Goal: Task Accomplishment & Management: Complete application form

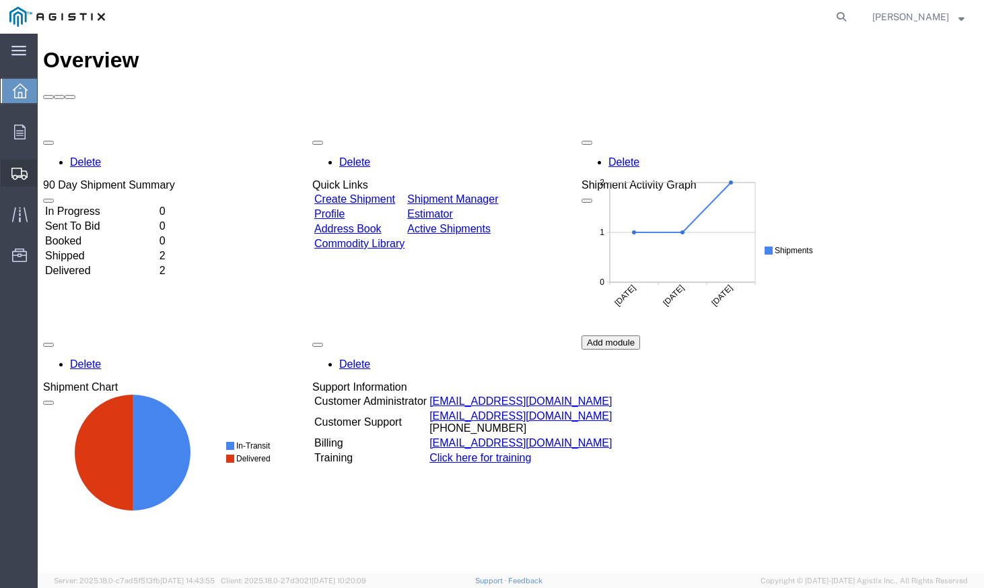
click at [46, 174] on span "Shipments" at bounding box center [41, 173] width 9 height 27
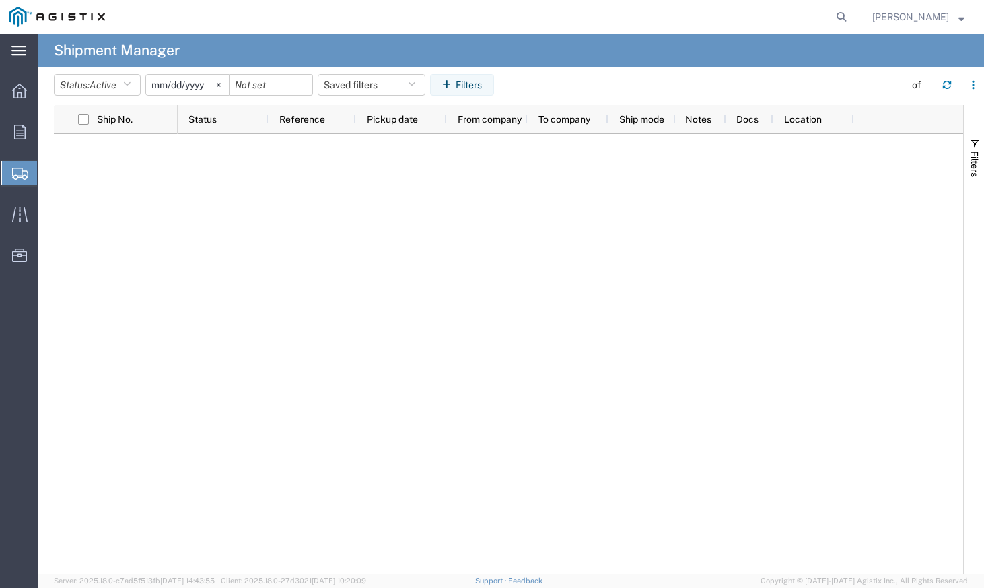
click at [30, 50] on div "main_menu Created with Sketch." at bounding box center [19, 51] width 38 height 34
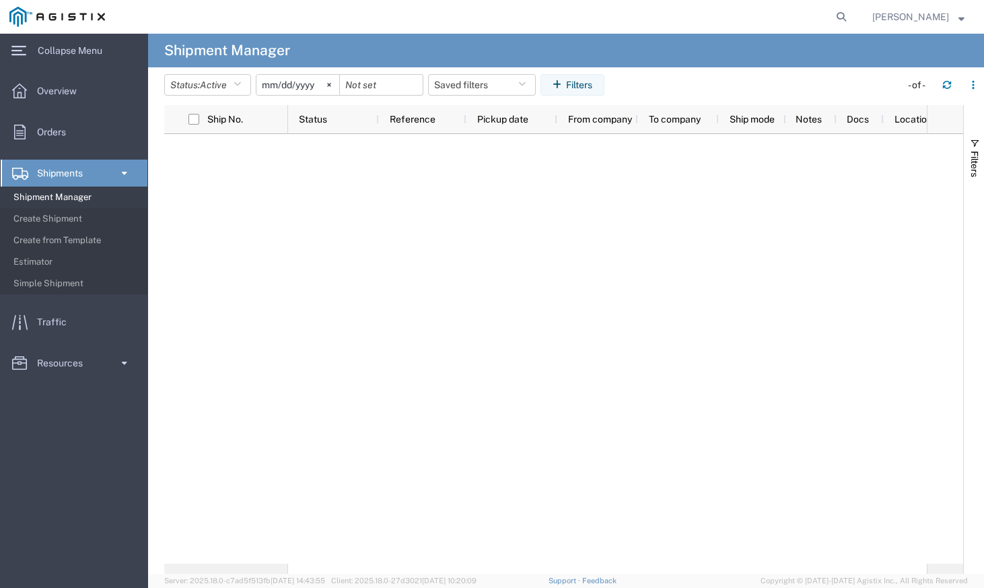
click at [81, 183] on span "Shipments" at bounding box center [64, 173] width 55 height 27
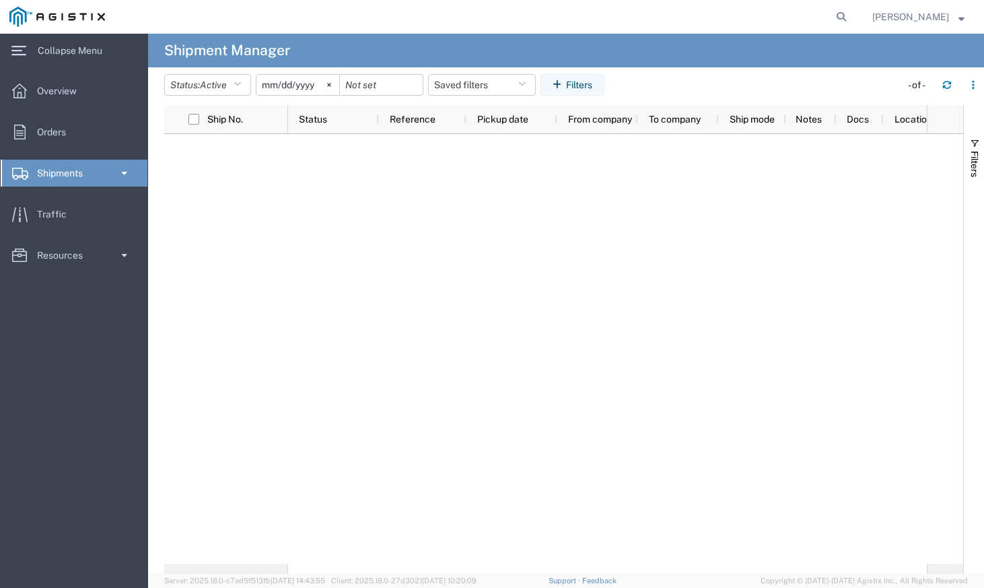
click at [81, 183] on span "Shipments" at bounding box center [64, 173] width 55 height 27
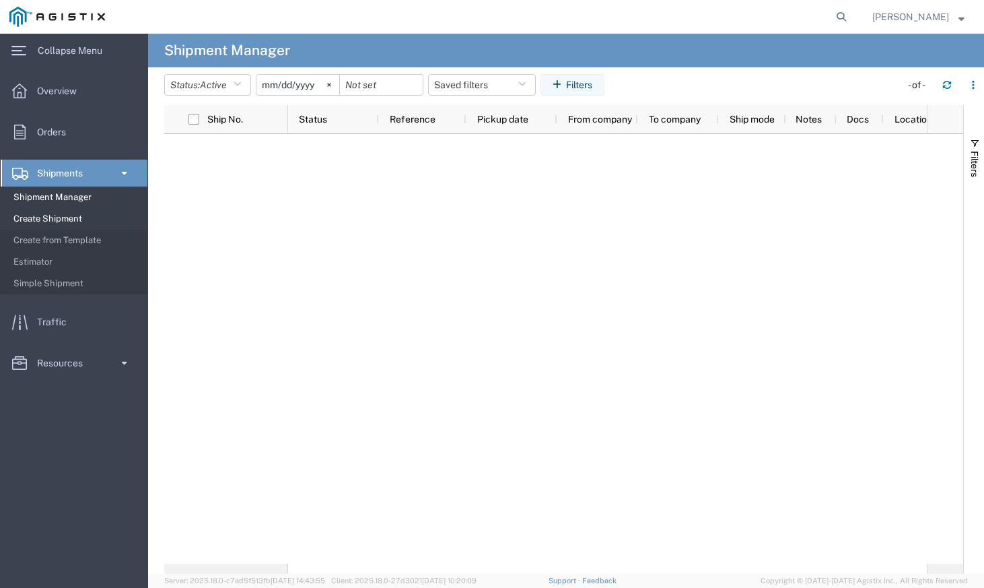
click at [77, 221] on span "Create Shipment" at bounding box center [75, 218] width 125 height 27
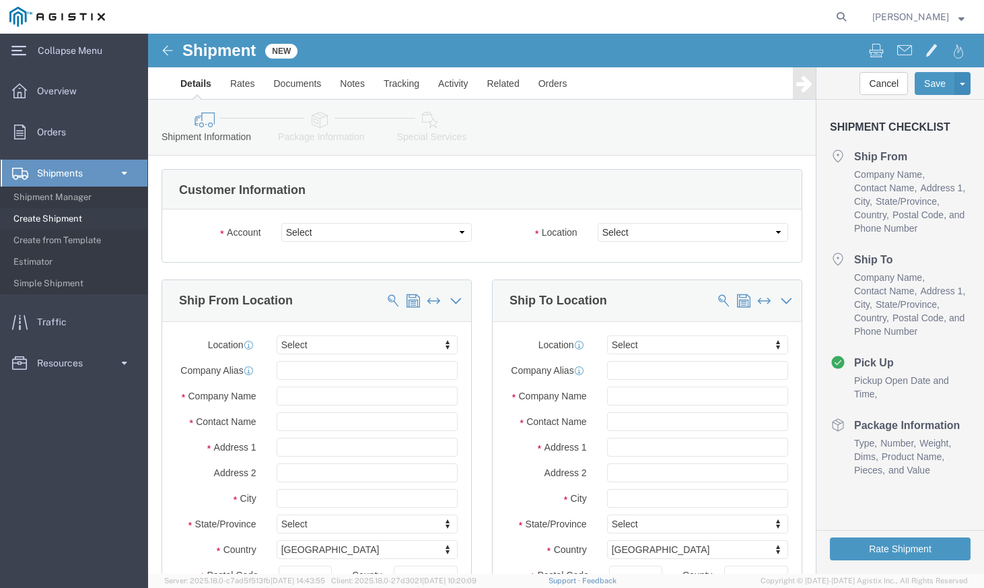
select select
click select "Select [PERSON_NAME] PG&E"
select select "9596"
click select "Select [PERSON_NAME] PG&E"
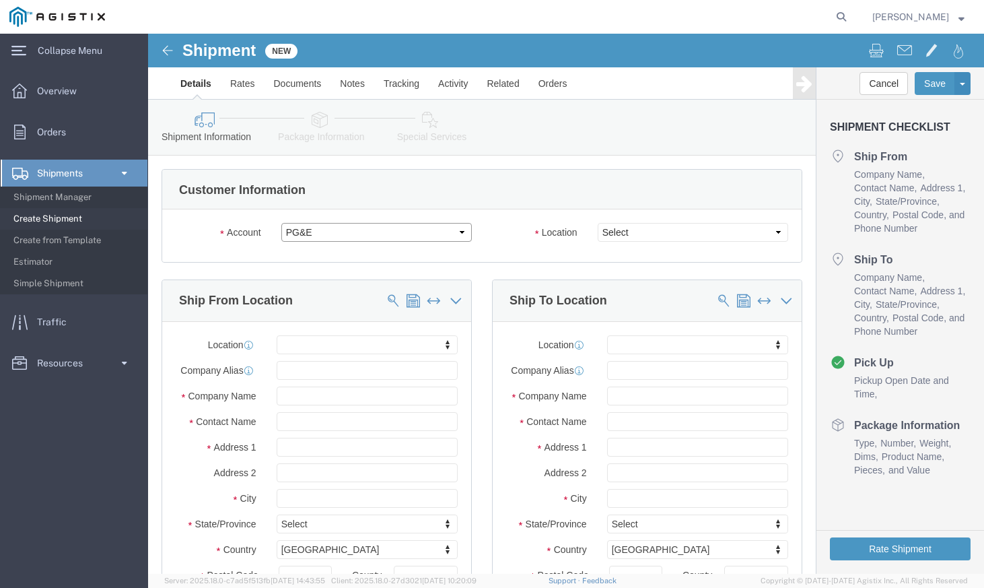
select select
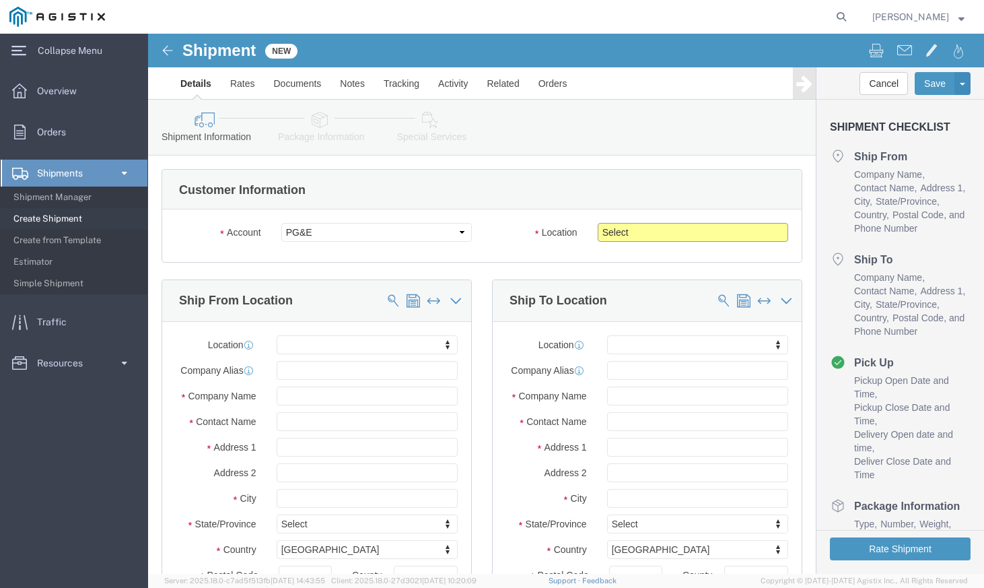
click select "Select All Others [GEOGRAPHIC_DATA] [GEOGRAPHIC_DATA] [GEOGRAPHIC_DATA] [GEOGRA…"
select select "23082"
click select "Select All Others [GEOGRAPHIC_DATA] [GEOGRAPHIC_DATA] [GEOGRAPHIC_DATA] [GEOGRA…"
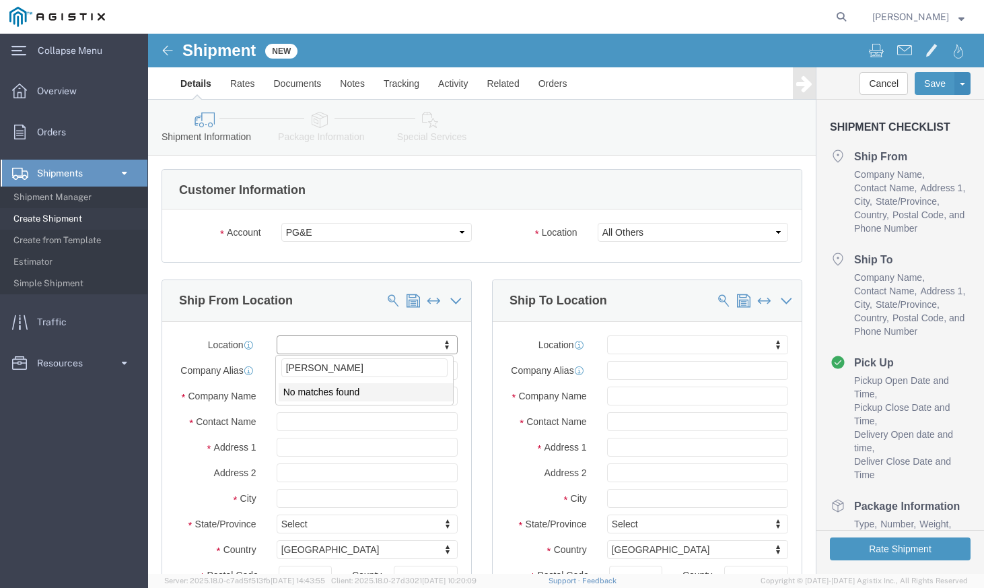
type input "MEGGER"
click input "text"
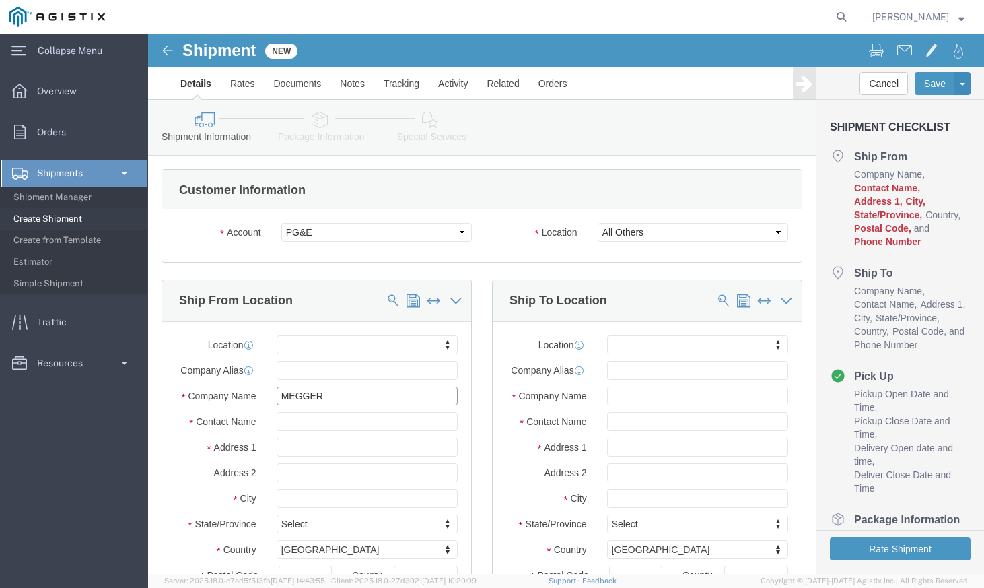
type input "MEGGER"
click input "text"
type input "[PERSON_NAME]"
click input "text"
type input "11239 [GEOGRAPHIC_DATA]"
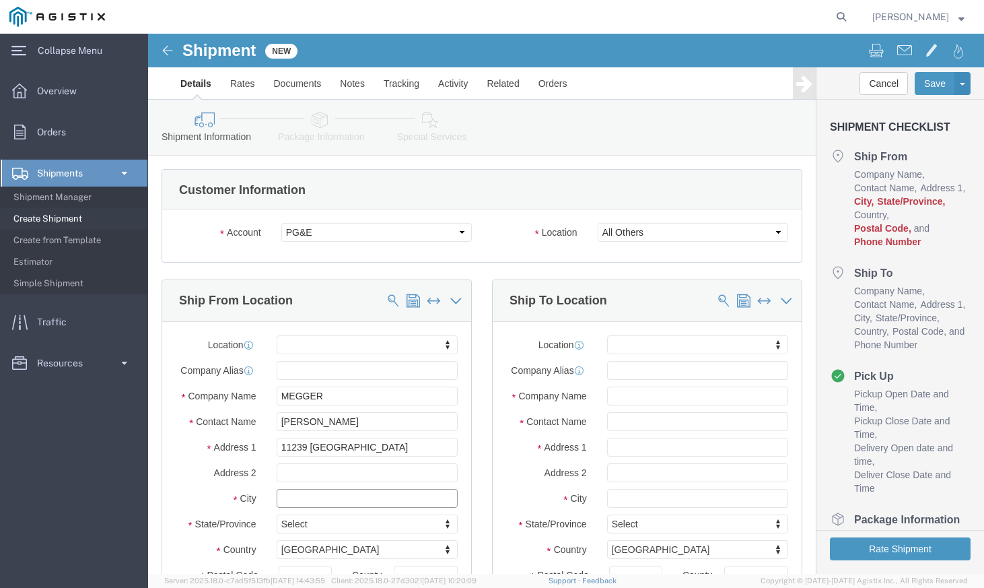
click input "text"
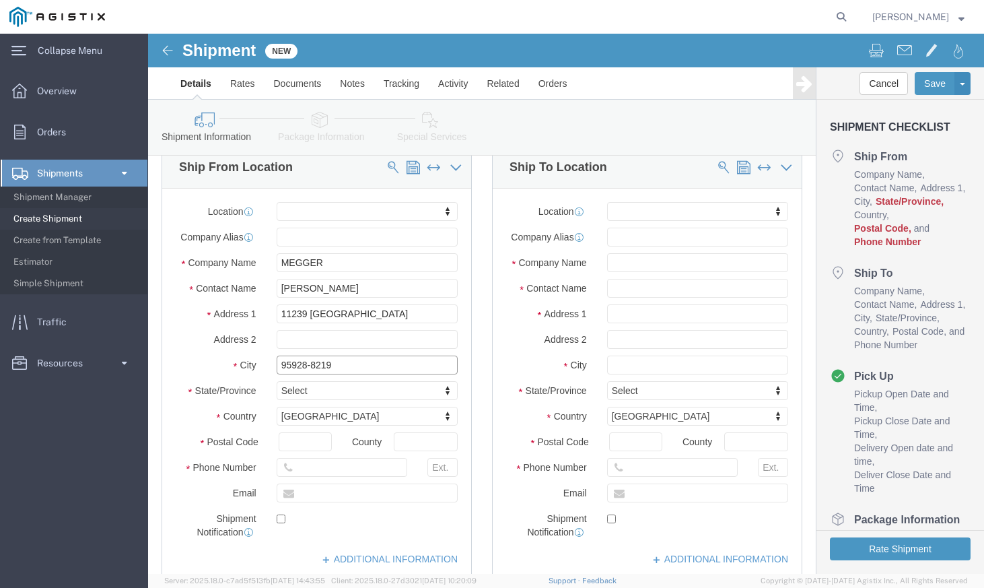
scroll to position [135, 0]
type input "95928-8219"
type input "CA"
click input "text"
drag, startPoint x: 194, startPoint y: 328, endPoint x: 104, endPoint y: 338, distance: 90.8
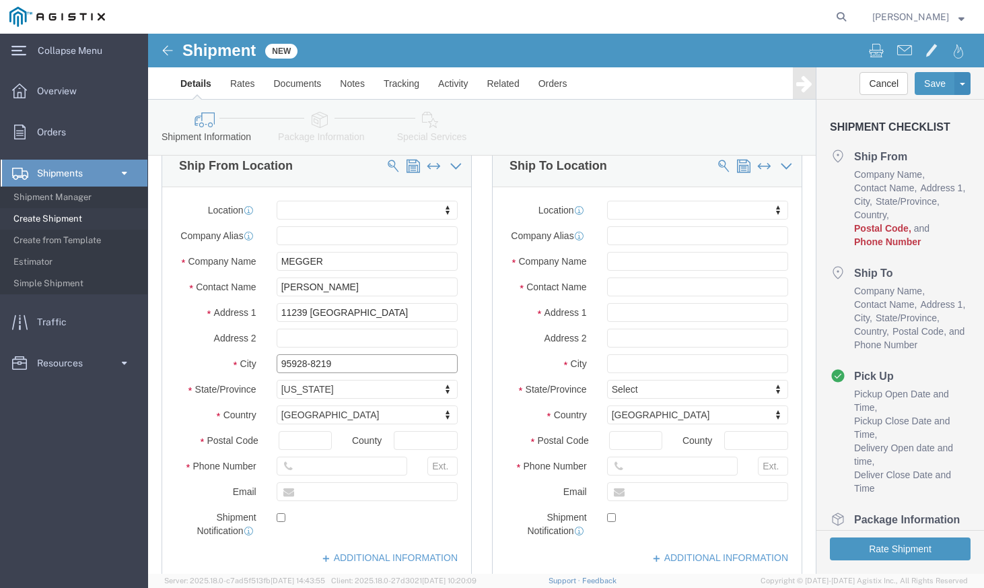
click div "City 95928-8219"
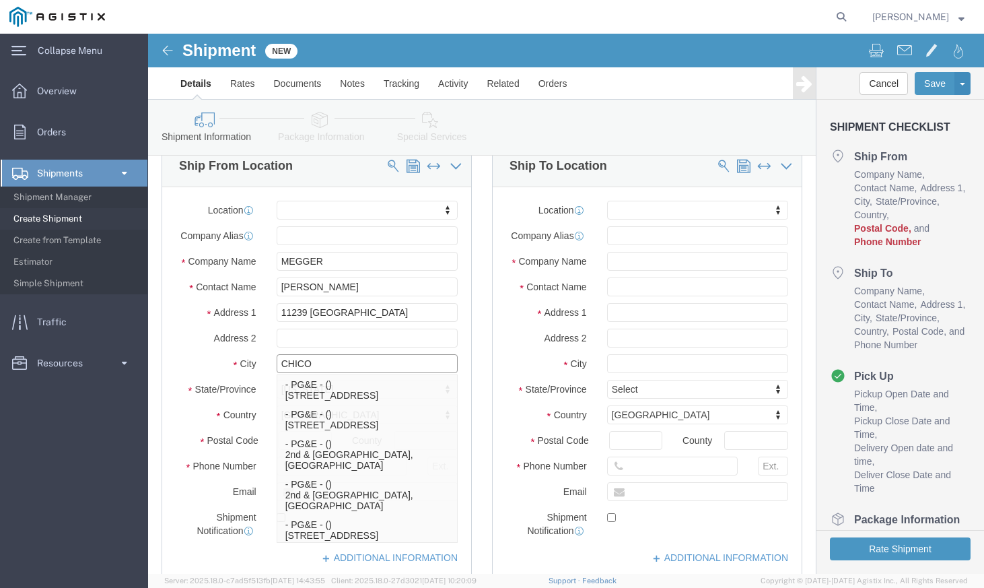
drag, startPoint x: 162, startPoint y: 409, endPoint x: 81, endPoint y: 410, distance: 80.8
click div "Location My Profile Location (OBSOLETE) [PERSON_NAME] SC - GC TRAILER (OBSOLETE…"
type input "CHICO"
click label "City"
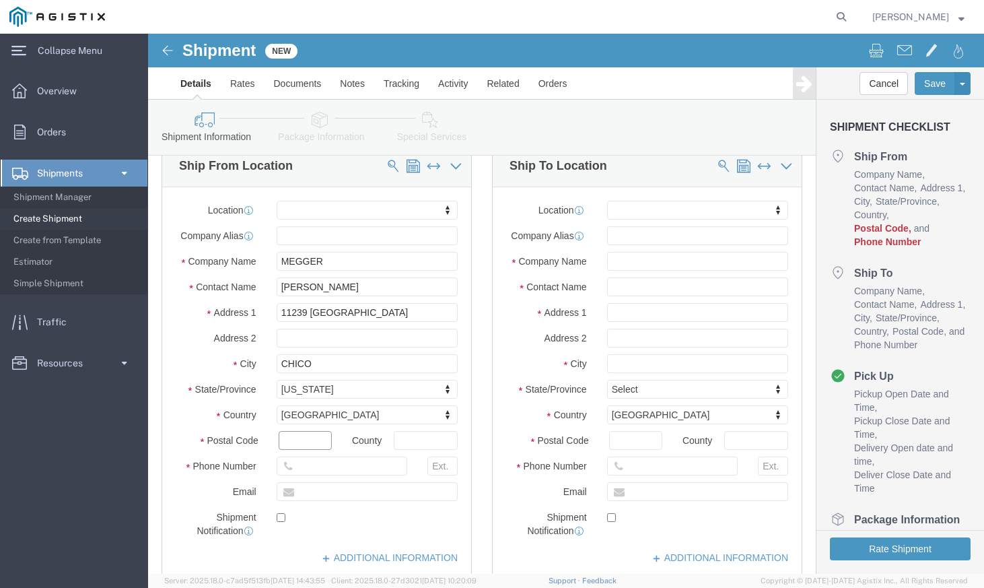
click input "text"
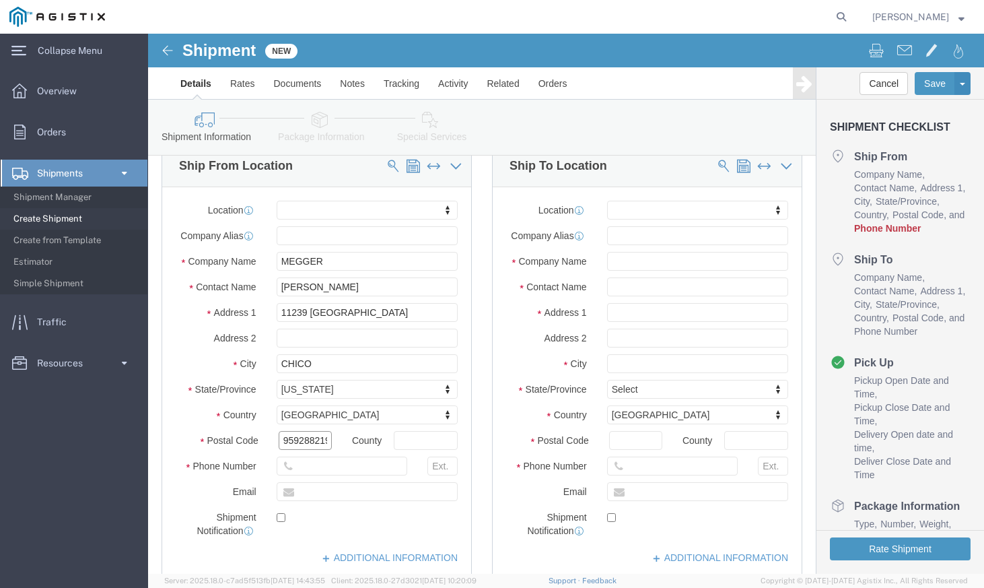
scroll to position [0, 4]
type input "959288219"
click input "text"
click at [495, 24] on agx-global-search at bounding box center [637, 17] width 431 height 34
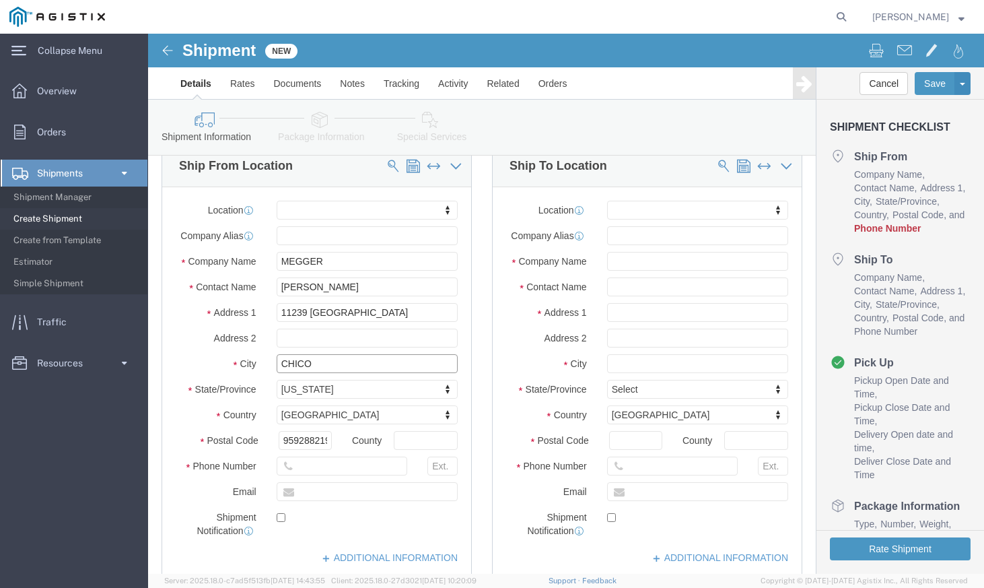
click input "CHICO"
drag, startPoint x: 183, startPoint y: 326, endPoint x: 104, endPoint y: 315, distance: 80.2
click div "Location My Profile Location (OBSOLETE) [PERSON_NAME] SC - GC TRAILER (OBSOLETE…"
click input "text"
paste input "CHICO"
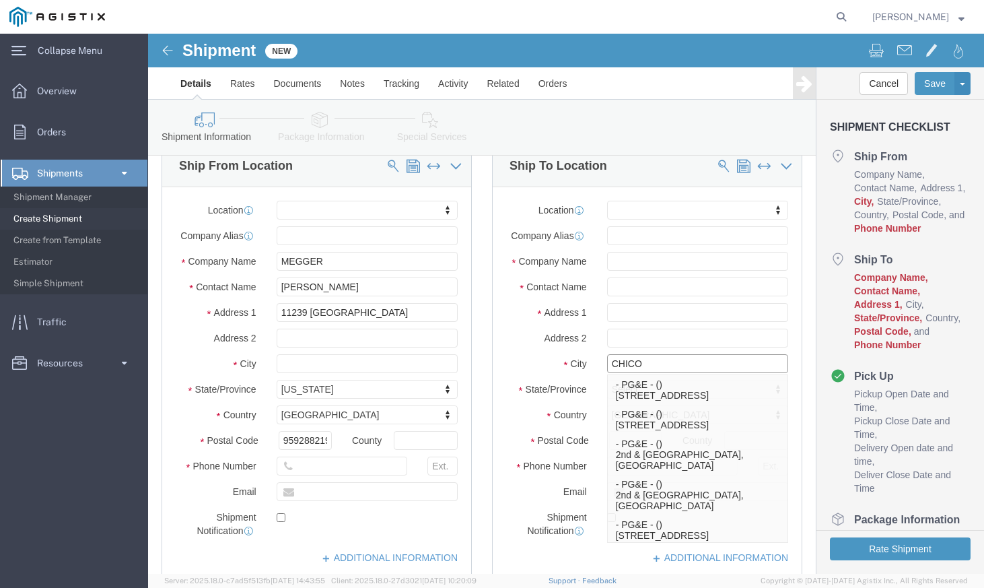
type input "CHICO"
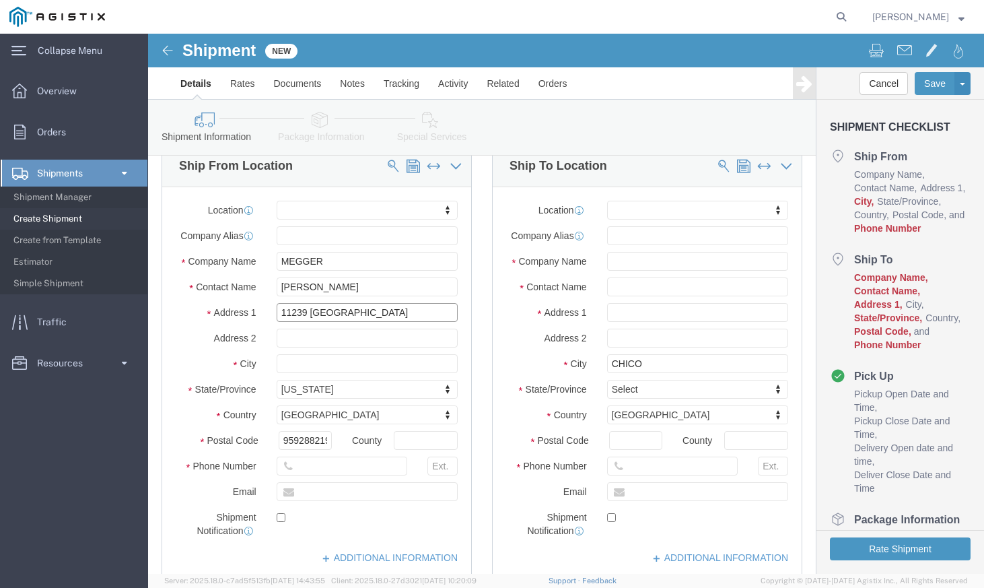
drag, startPoint x: 217, startPoint y: 281, endPoint x: 112, endPoint y: 280, distance: 104.3
click div "Address 1 [GEOGRAPHIC_DATA]"
type input "[STREET_ADDRESS]"
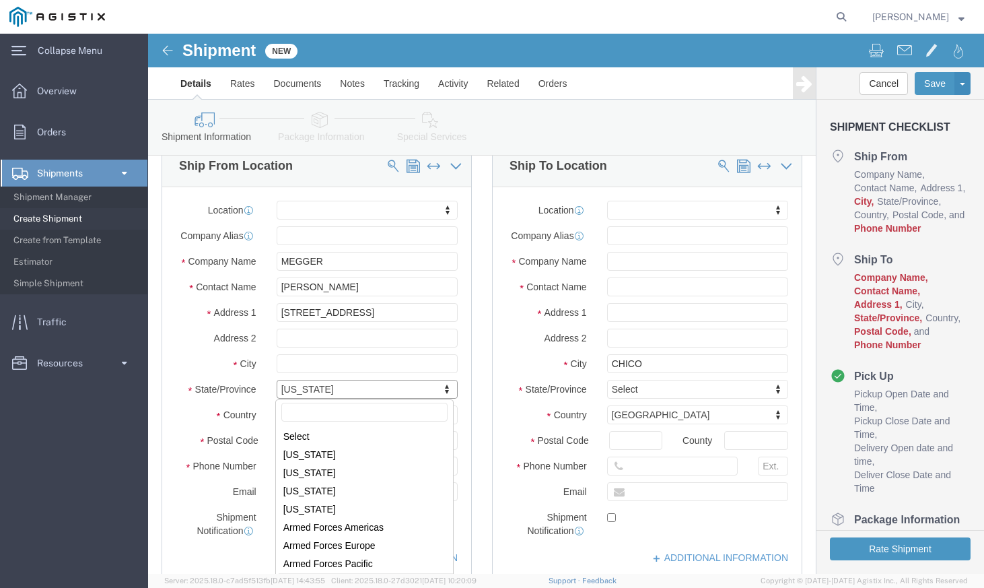
type input "P"
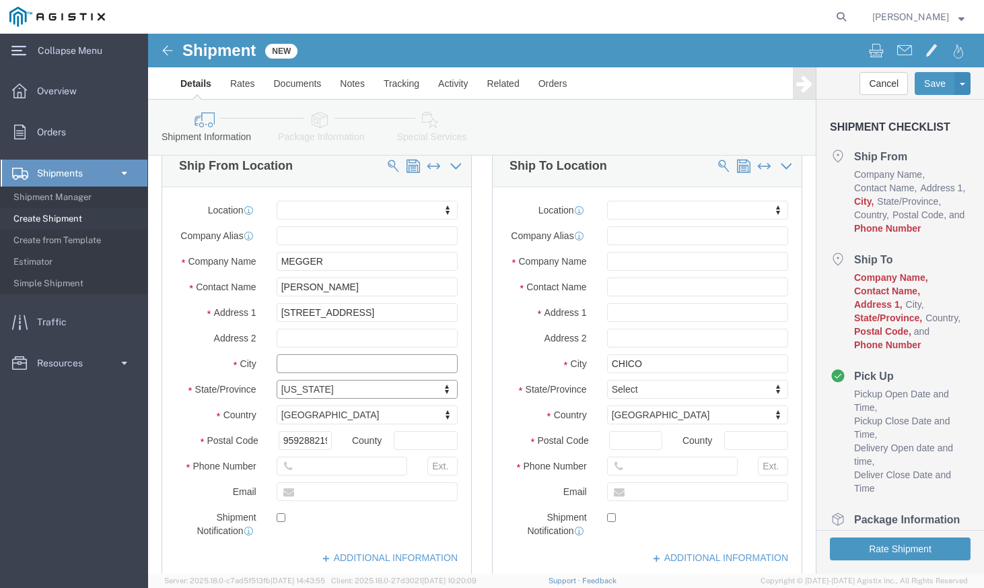
click input "text"
type input "PHOENIXVILLE"
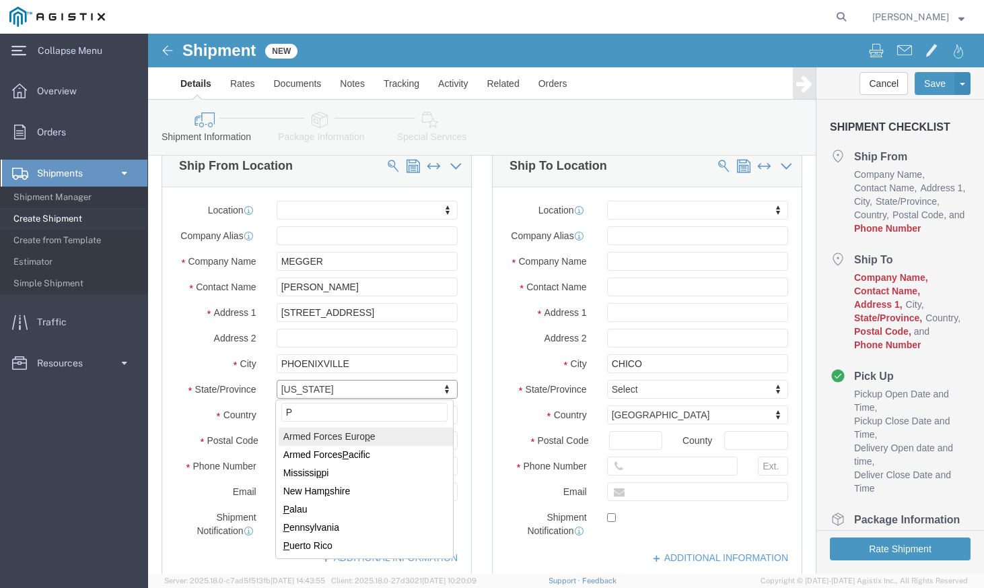
type input "PA"
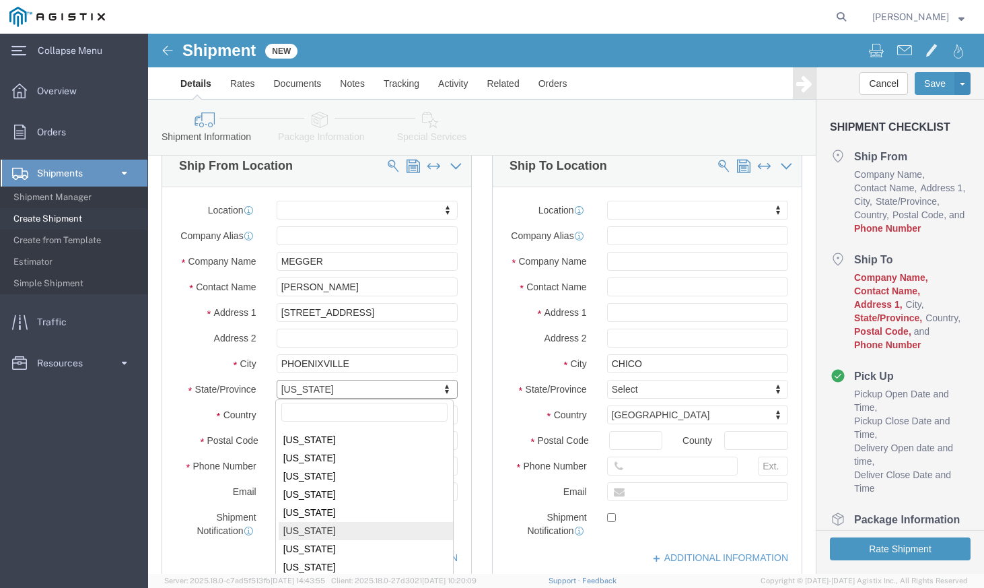
scroll to position [699, 0]
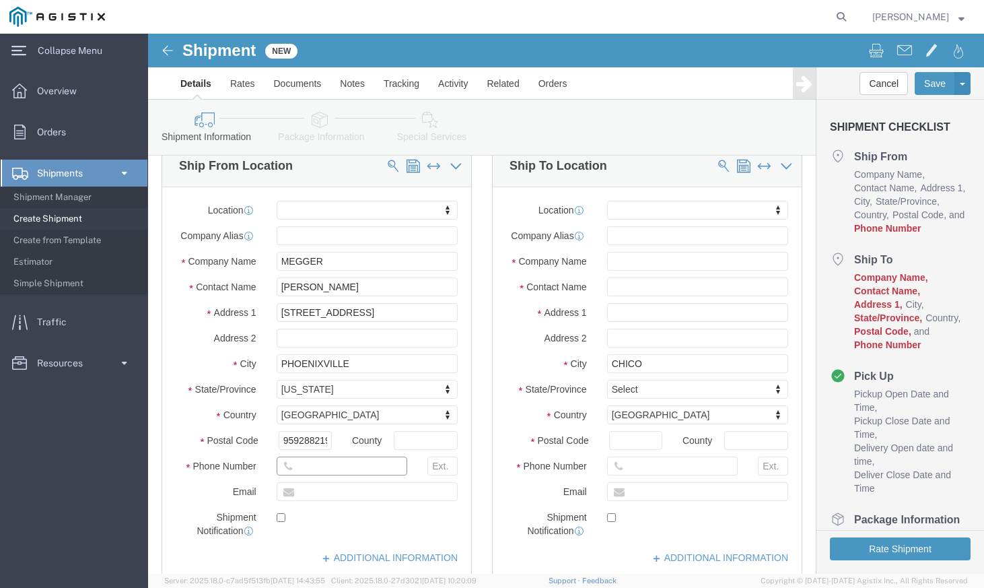
click input "text"
click input "959288219"
click input "text"
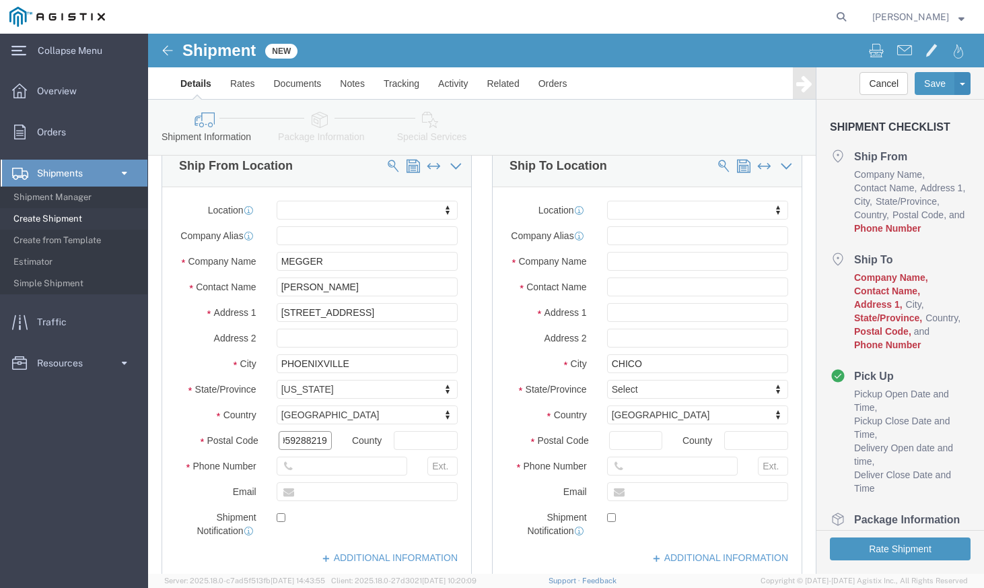
drag, startPoint x: 132, startPoint y: 405, endPoint x: 236, endPoint y: 403, distance: 103.7
click div "Postal Code 959288219 County"
type input "19460"
click input "text"
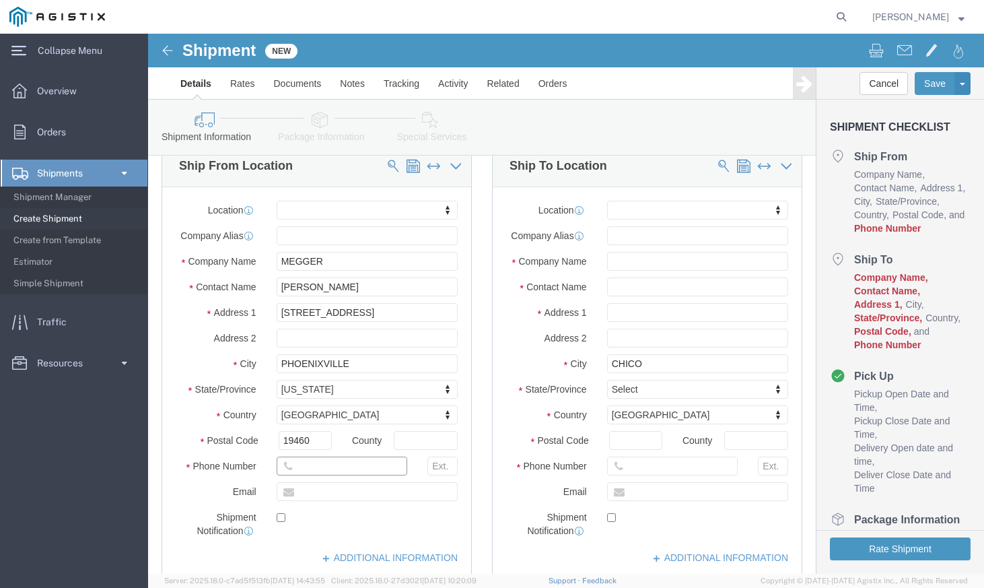
click input "text"
type input "8007232861"
click input "text"
type input "[PERSON_NAME][EMAIL_ADDRESS][PERSON_NAME][DOMAIN_NAME]"
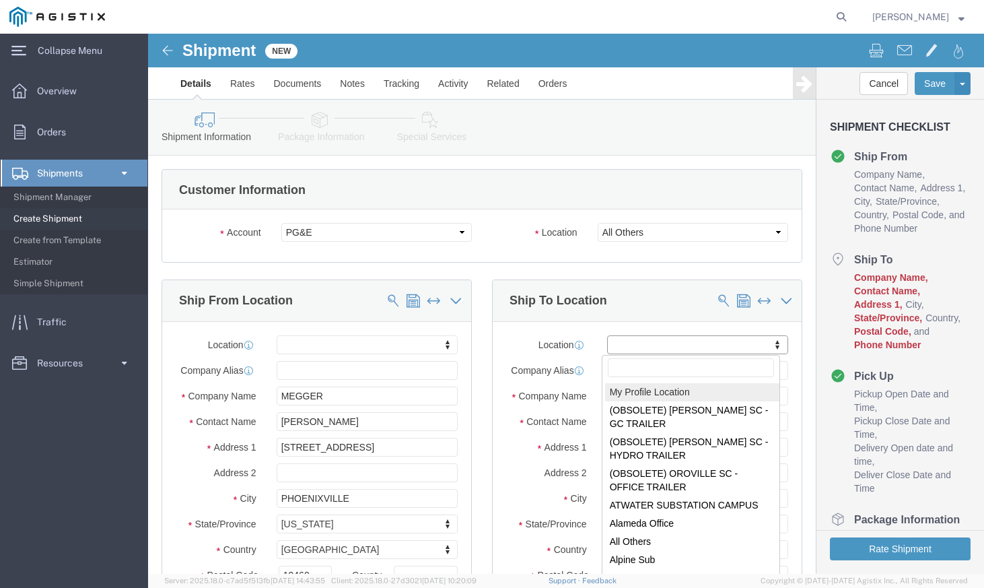
drag, startPoint x: 365, startPoint y: 304, endPoint x: 368, endPoint y: 316, distance: 11.9
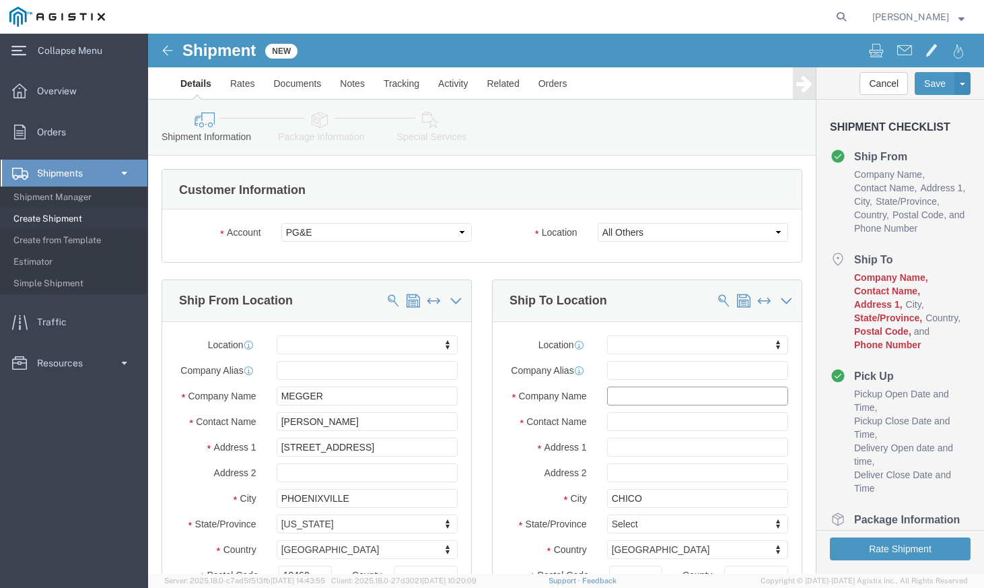
click input "text"
type input "PACIFIC GAS AND ELECTRIC CHICO"
click input "text"
paste input "[PERSON_NAME]"
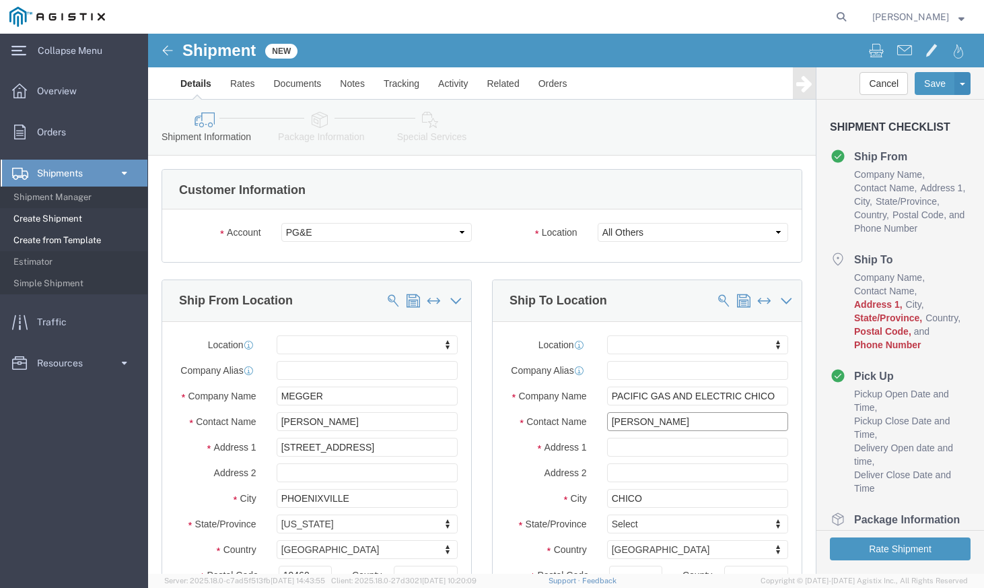
type input "[PERSON_NAME]"
click input "text"
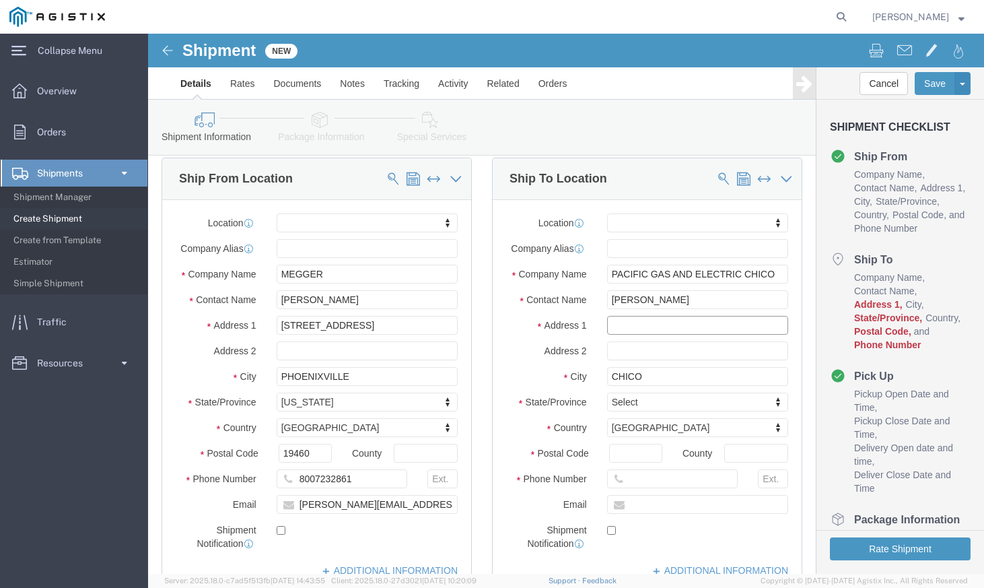
scroll to position [135, 0]
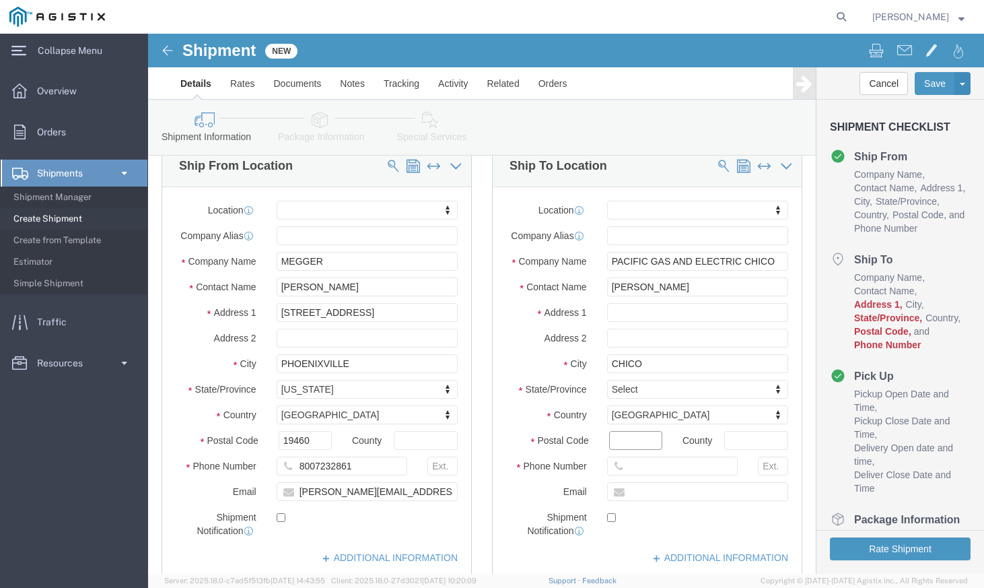
click input "Postal Code"
click input "text"
paste input "[PHONE_NUMBER]"
type input "[PHONE_NUMBER]"
click input "Postal Code"
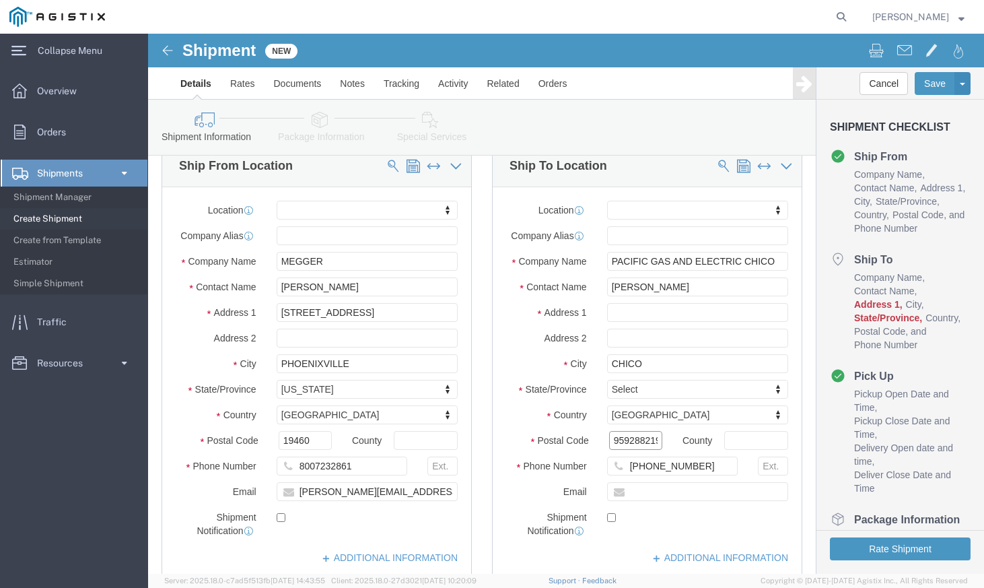
scroll to position [0, 4]
type input "959288219"
click input "text"
type input "CA"
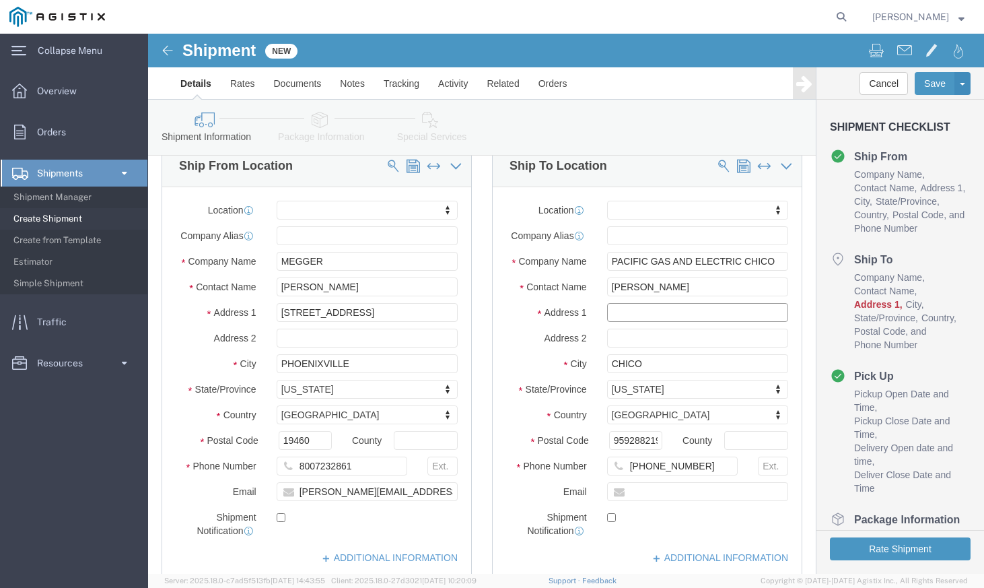
click input "text"
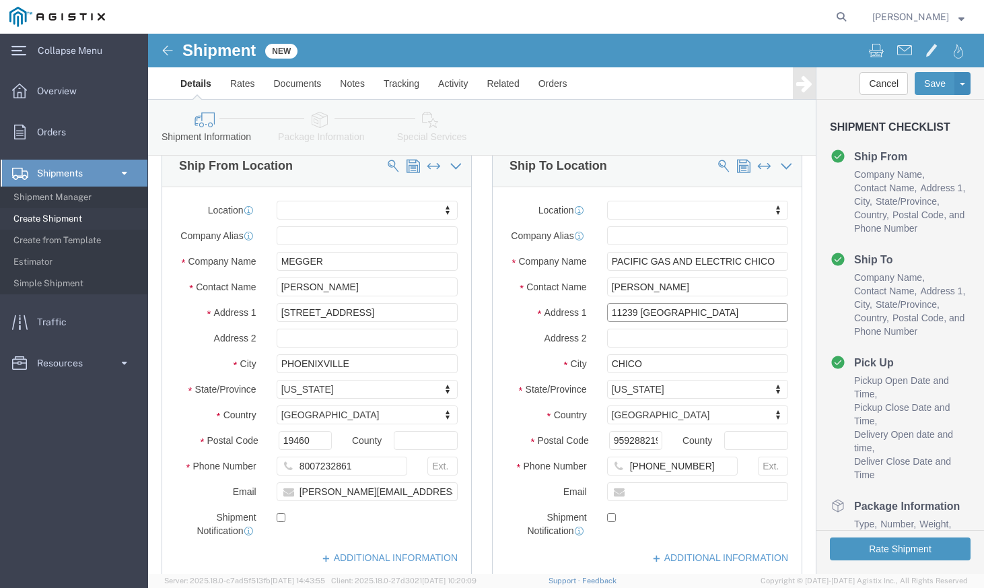
scroll to position [202, 0]
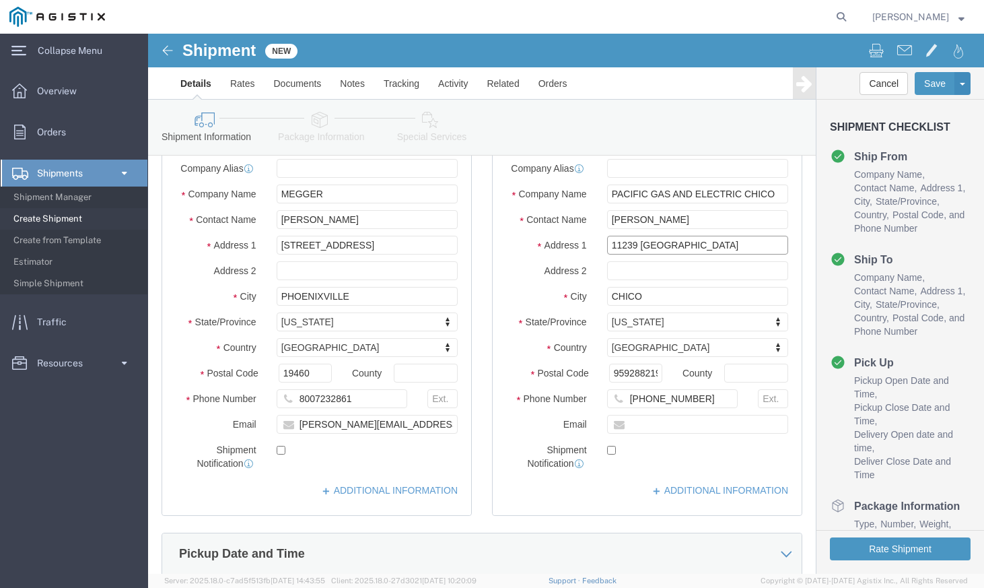
type input "11239 [GEOGRAPHIC_DATA]"
drag, startPoint x: 459, startPoint y: 339, endPoint x: 536, endPoint y: 339, distance: 76.7
click div "Postal Code 959288219 County"
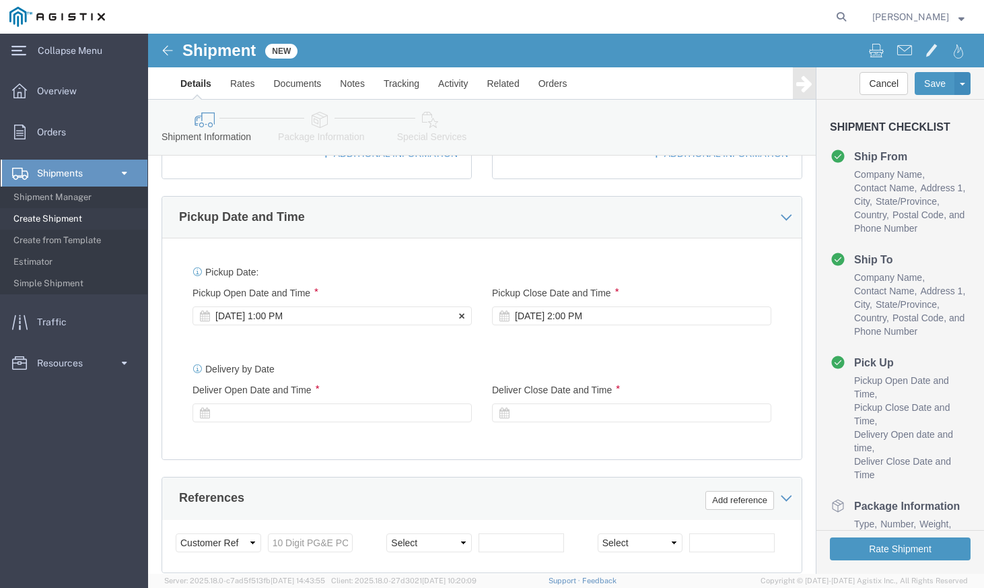
scroll to position [0, 0]
click div "[DATE] 1:00 PM"
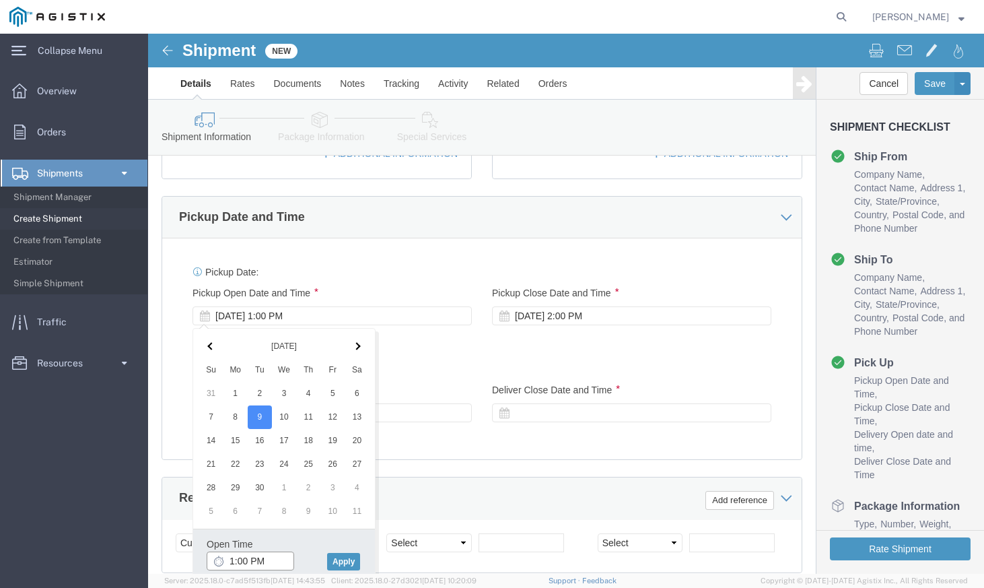
scroll to position [545, 0]
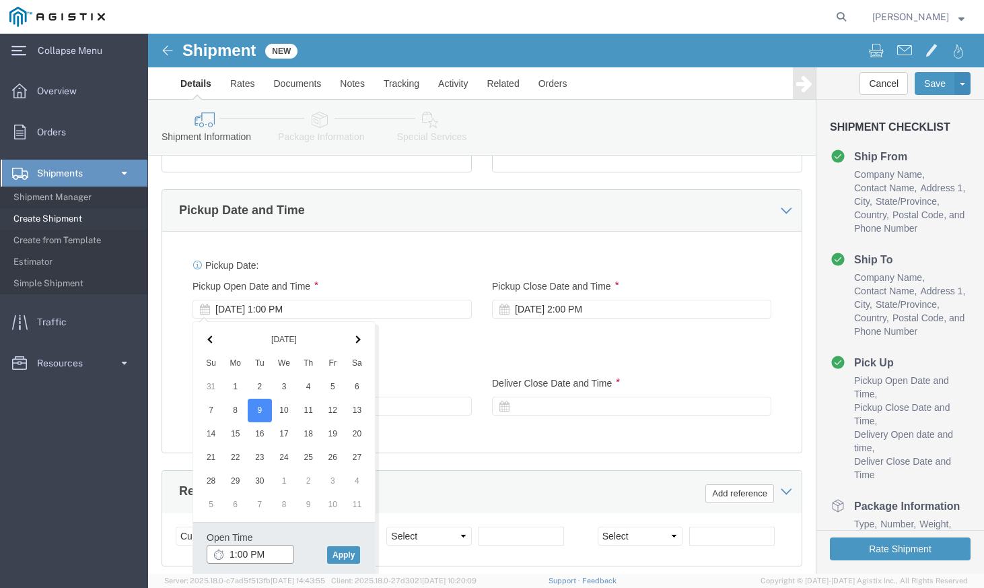
drag, startPoint x: 116, startPoint y: 526, endPoint x: 85, endPoint y: 520, distance: 31.7
click input "1:00 PM"
type input "12:00 PM"
click button "Apply"
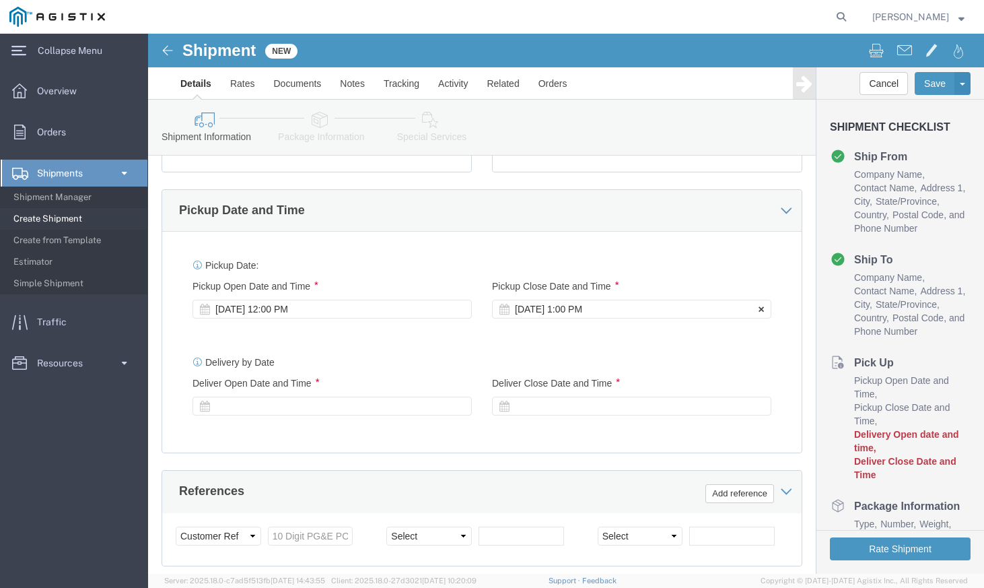
click div "[DATE] 1:00 PM"
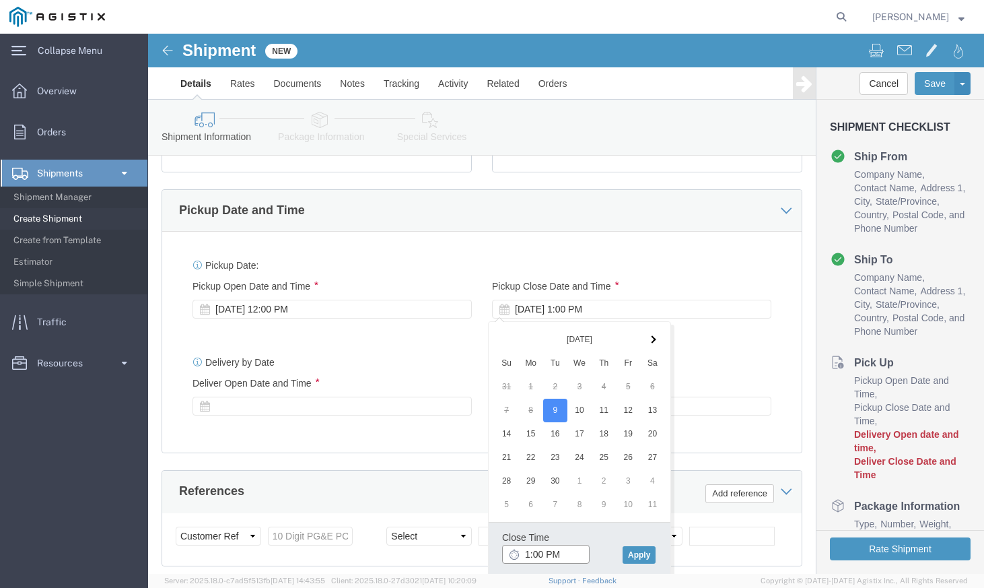
click input "1:00 PM"
type input "4:00 PM"
click button "Apply"
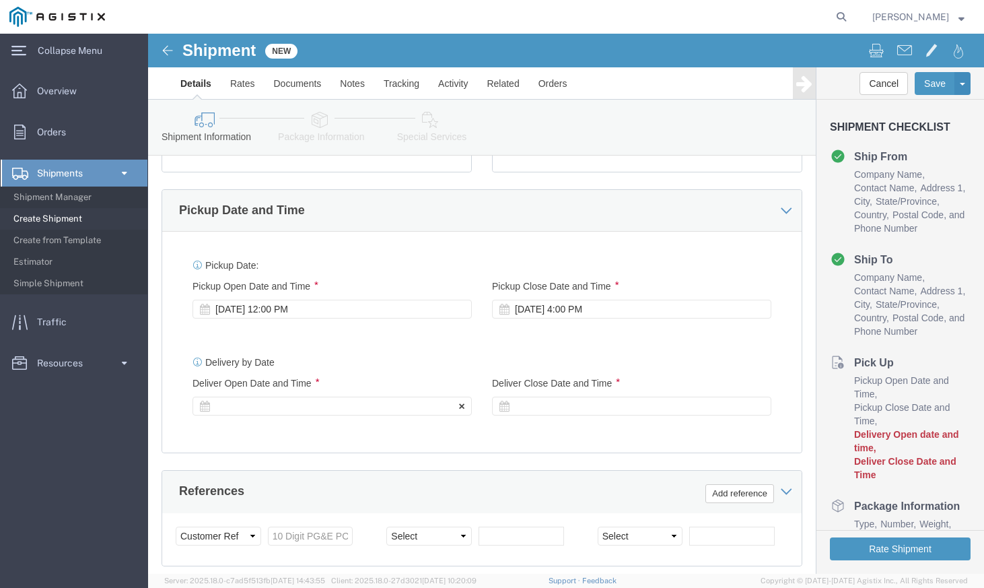
click div
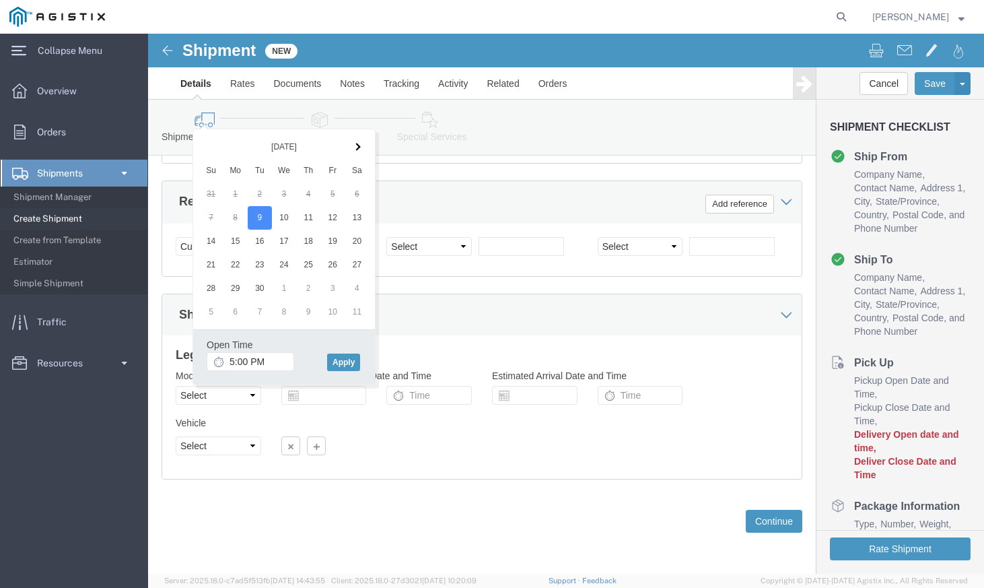
click label
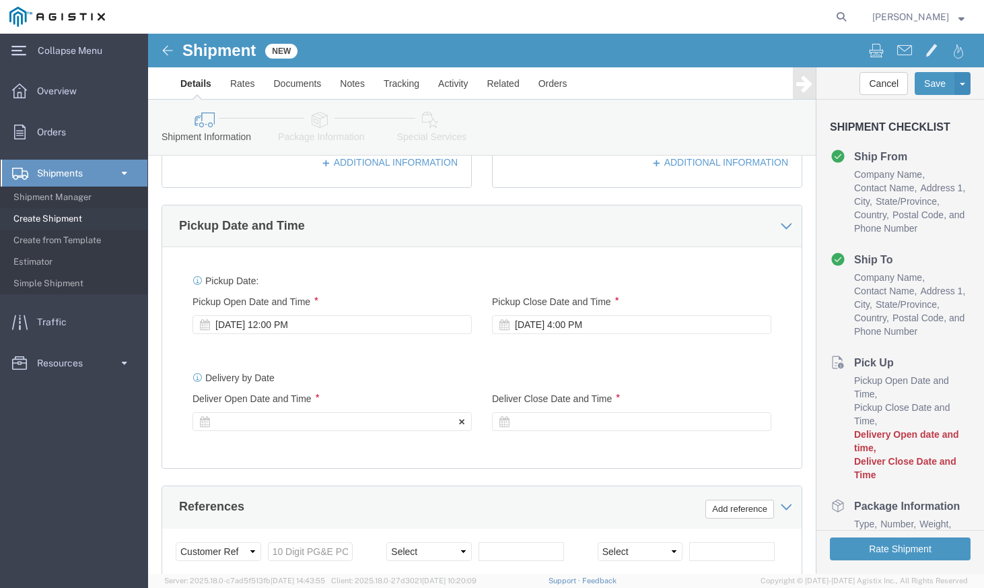
scroll to position [498, 0]
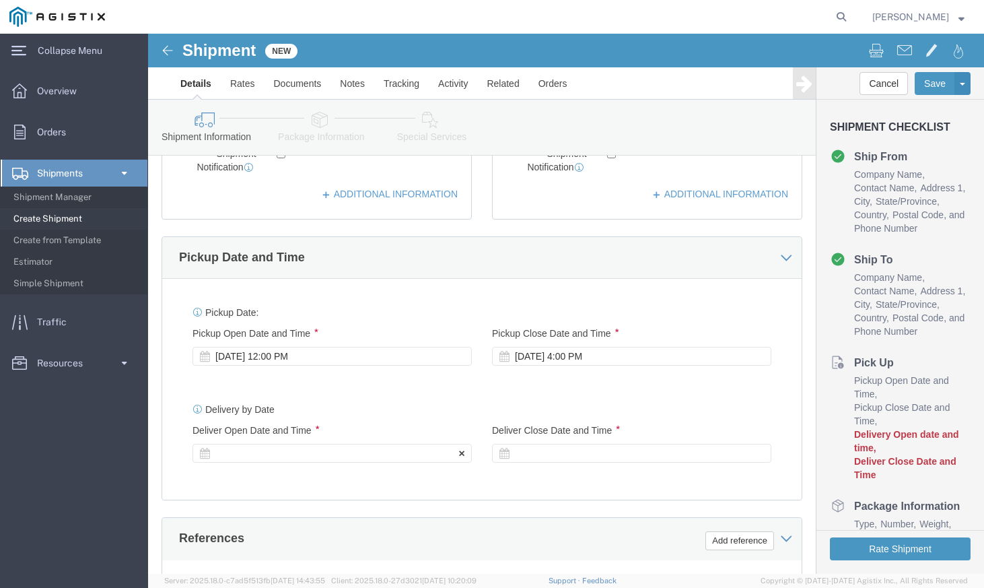
click div
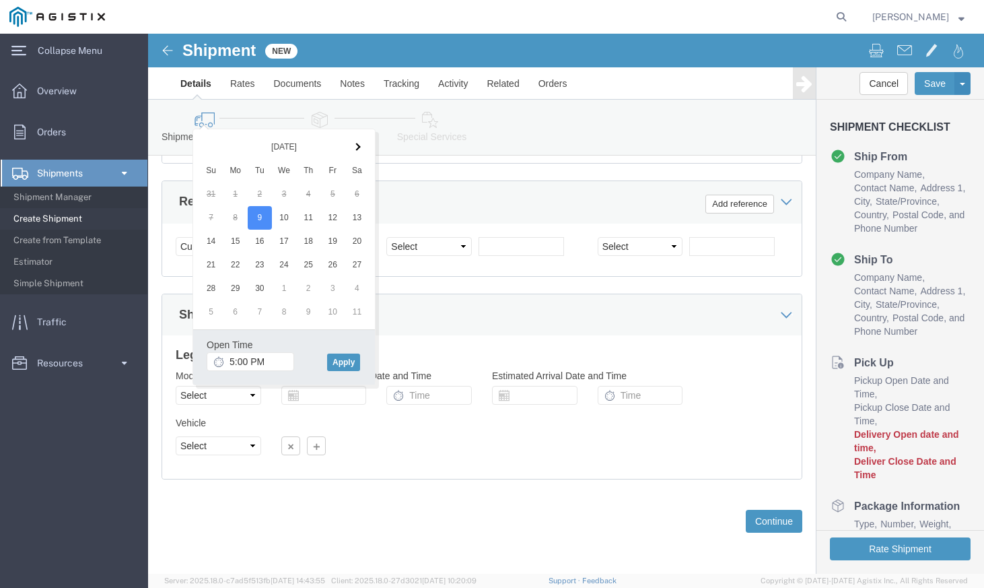
click div "Add another vehicle"
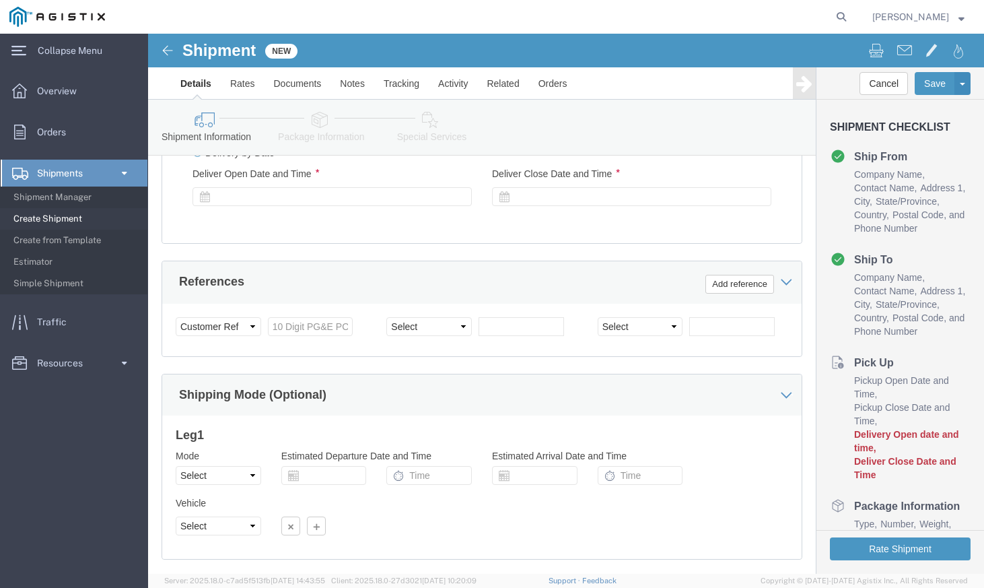
scroll to position [633, 0]
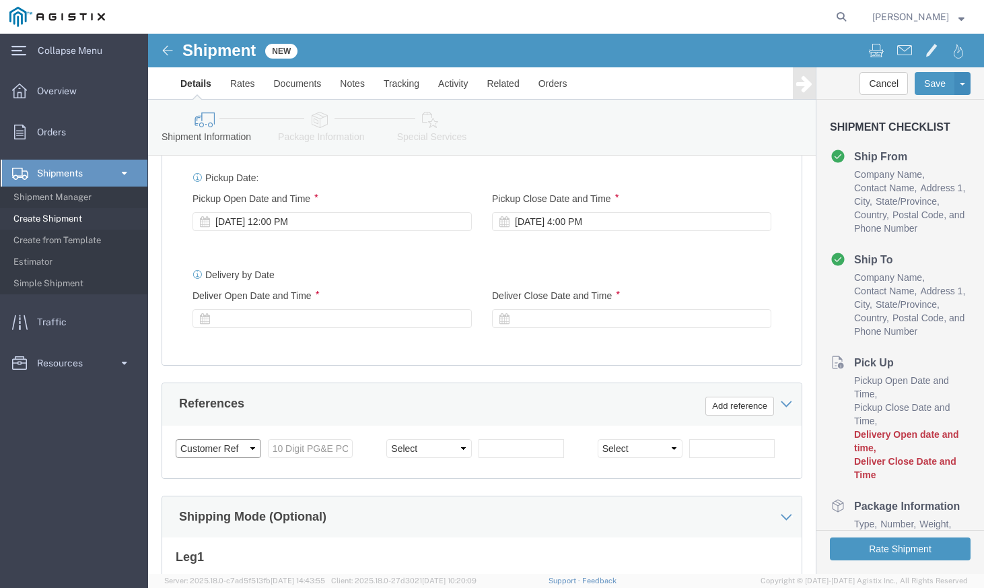
click select "Select Account Type Activity ID Airline Appointment Number ASN Batch Request # …"
click input "text"
type input "2701231939"
click select "Select Account Type Activity ID Airline Appointment Number ASN Batch Request # …"
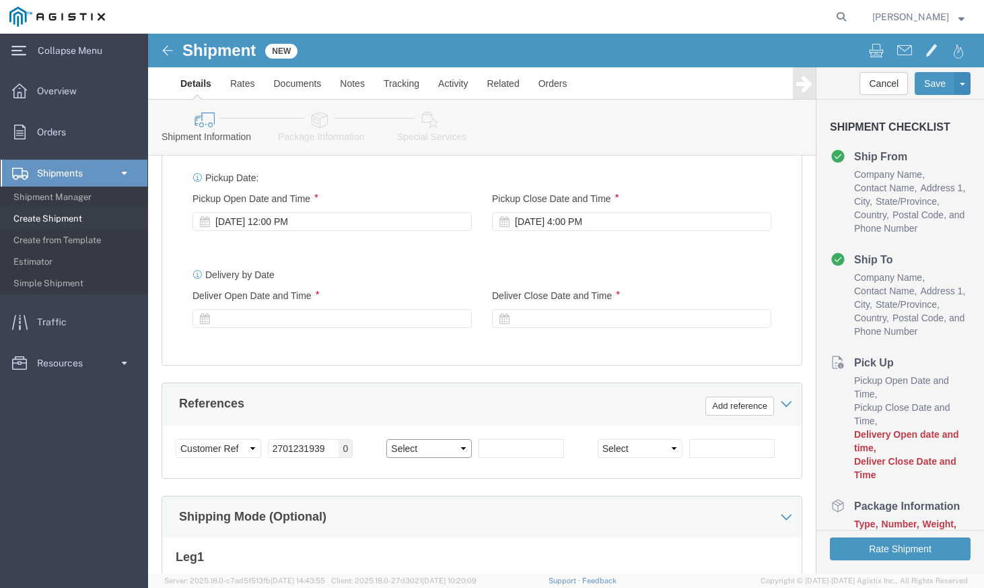
click select "Select Account Type Activity ID Airline Appointment Number ASN Batch Request # …"
drag, startPoint x: 378, startPoint y: 419, endPoint x: 401, endPoint y: 421, distance: 23.6
click input "text"
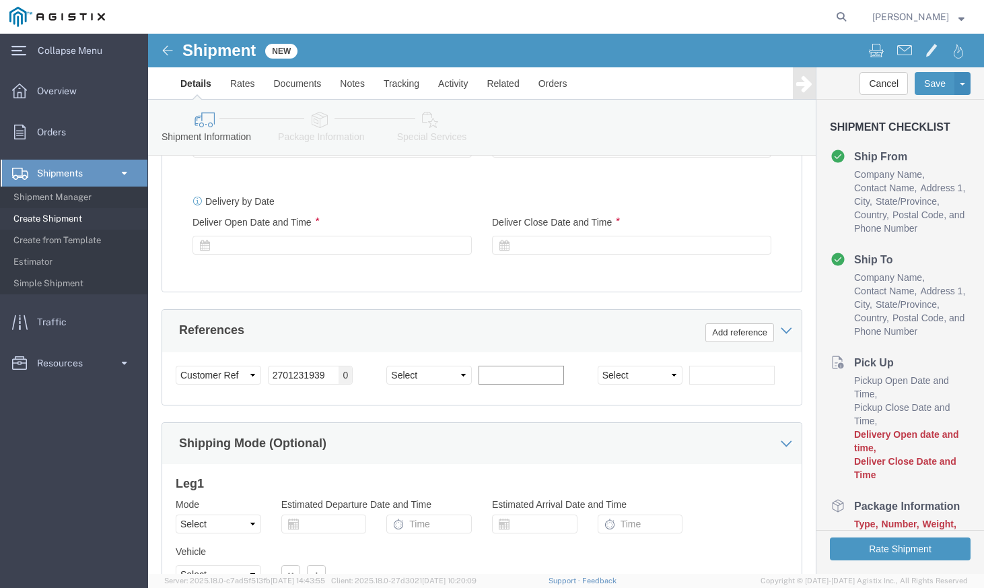
scroll to position [835, 0]
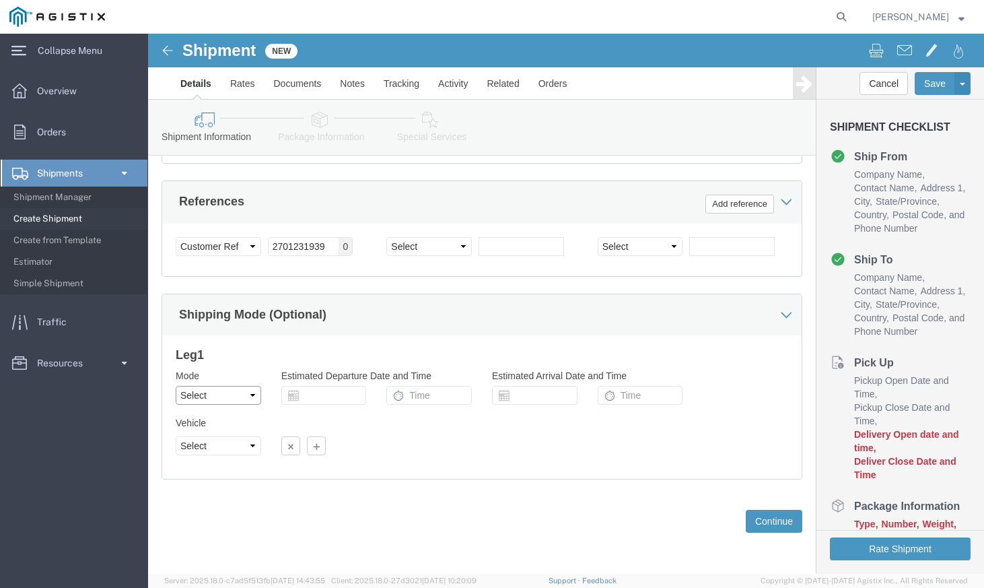
click select "Select Air Less than Truckload Multi-Leg Ocean Freight Rail Small Parcel Truckl…"
click input "text"
click div
click button "Continue"
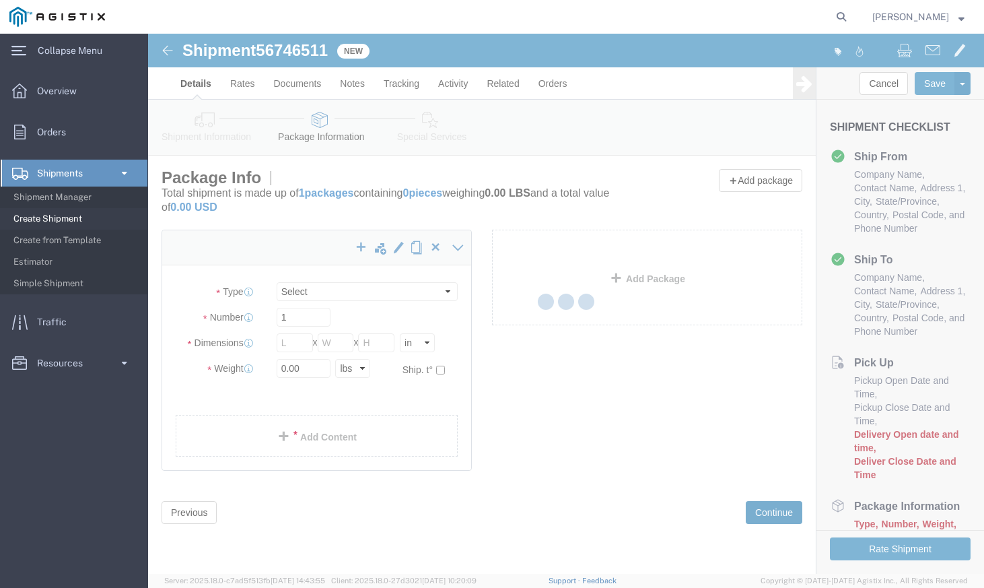
select select "CBOX"
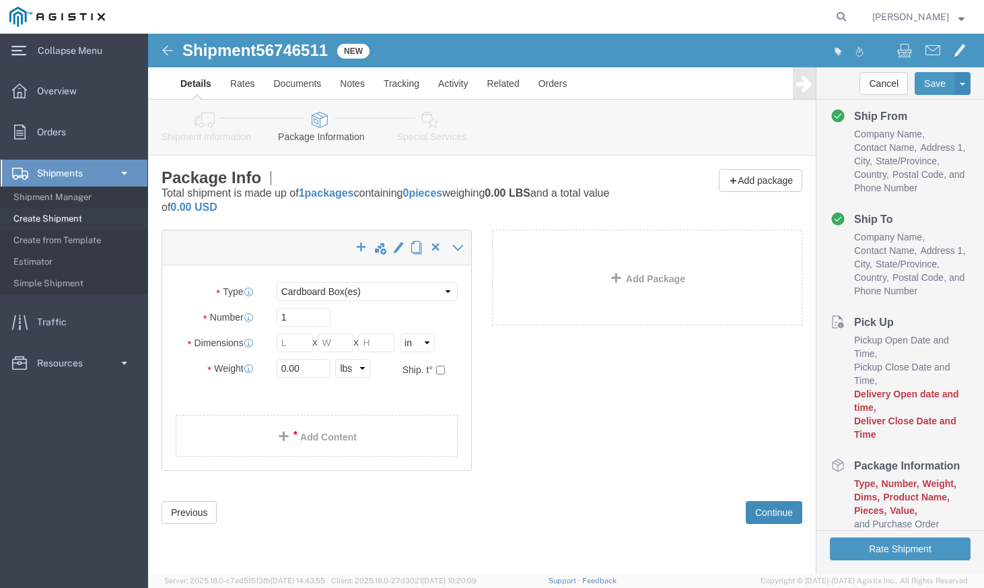
scroll to position [108, 0]
click button "Previous"
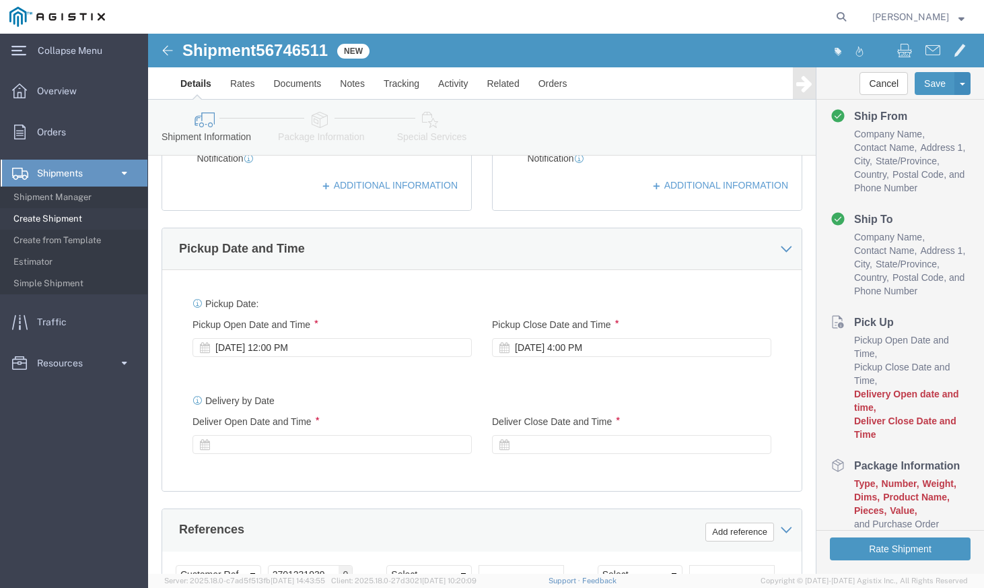
scroll to position [538, 0]
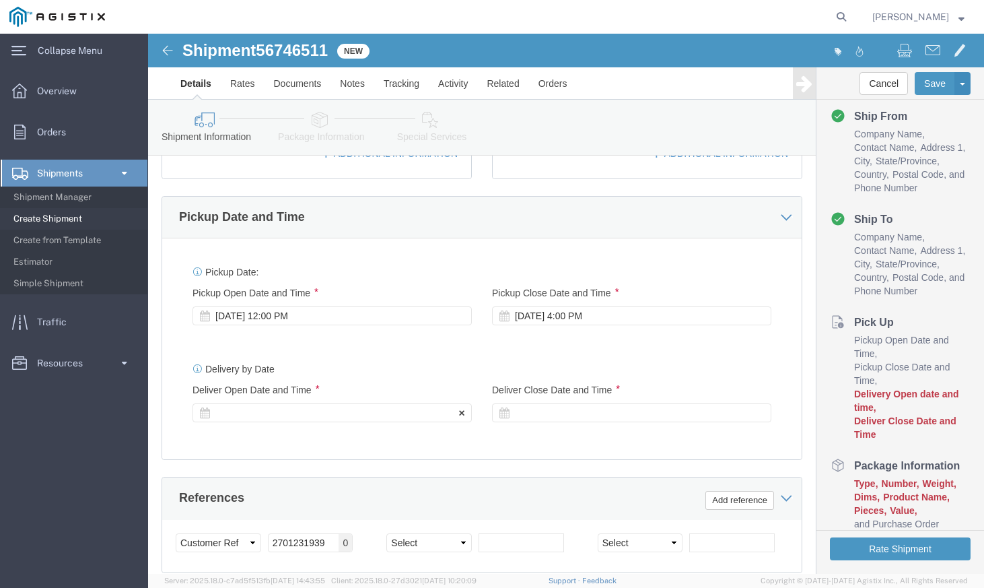
click div
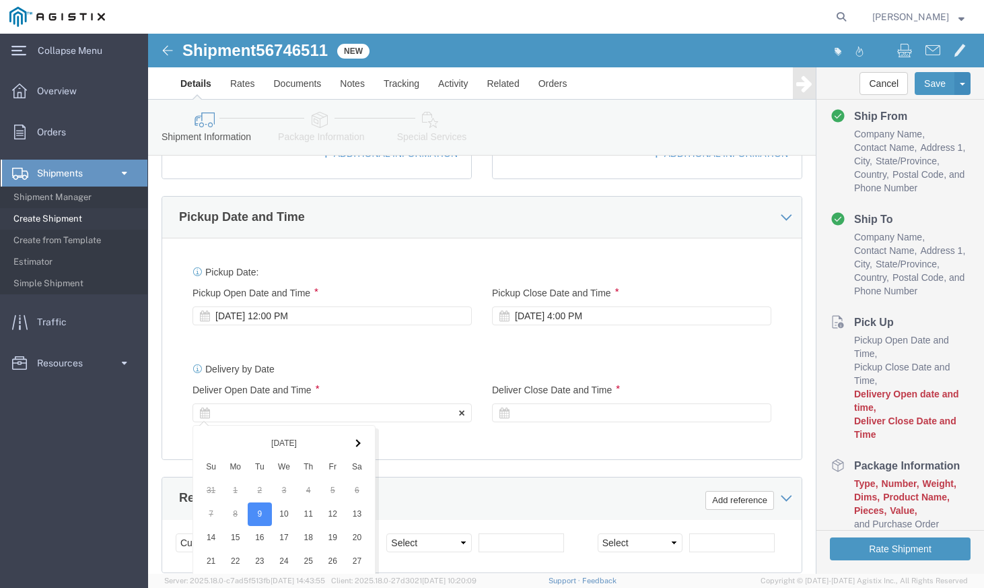
scroll to position [835, 0]
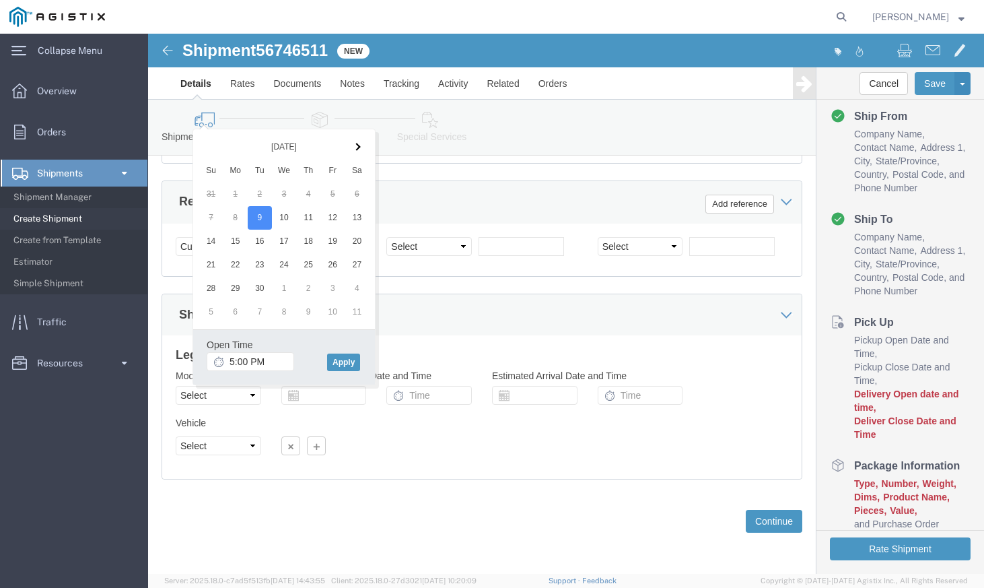
click div "Shipping Mode (Optional)"
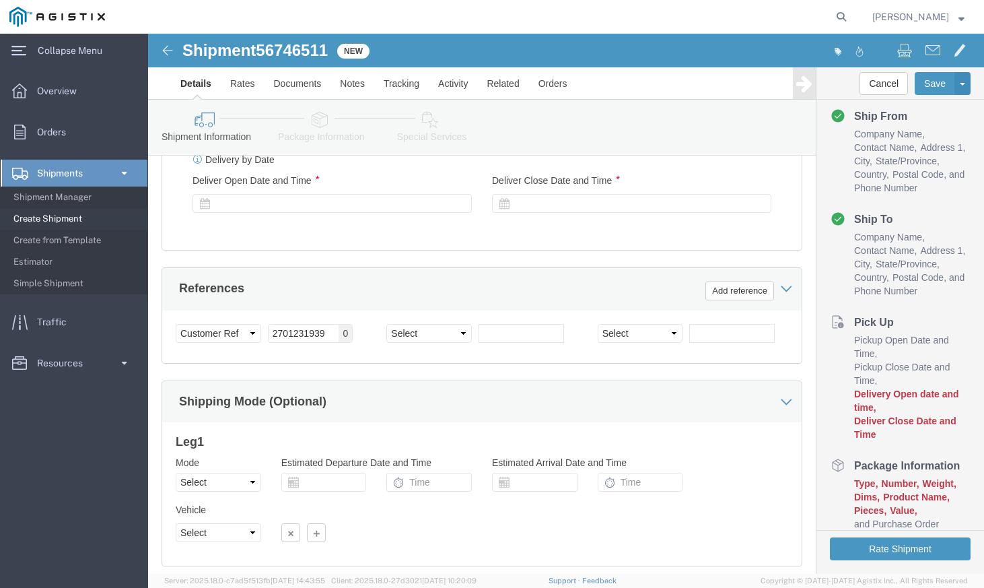
scroll to position [565, 0]
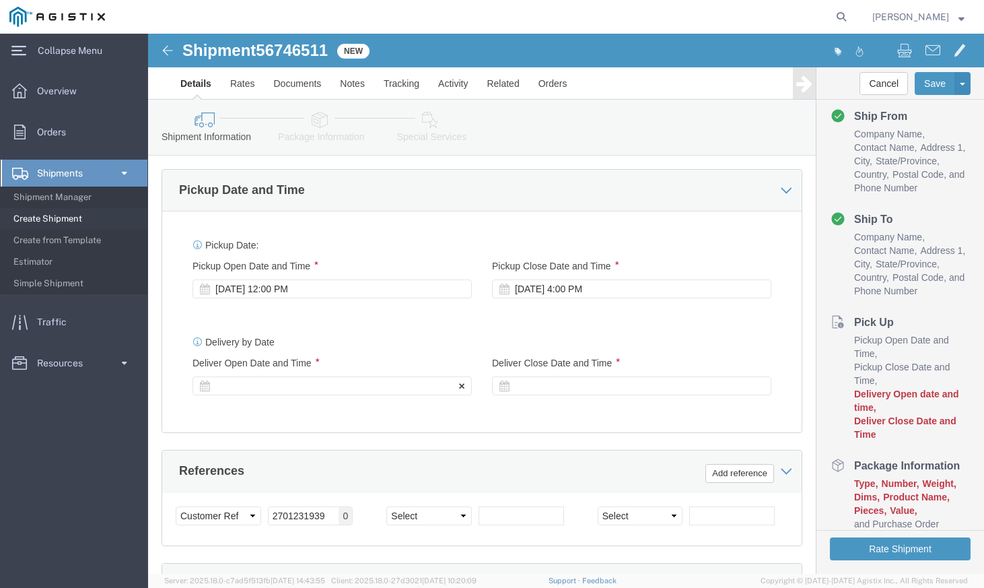
click div
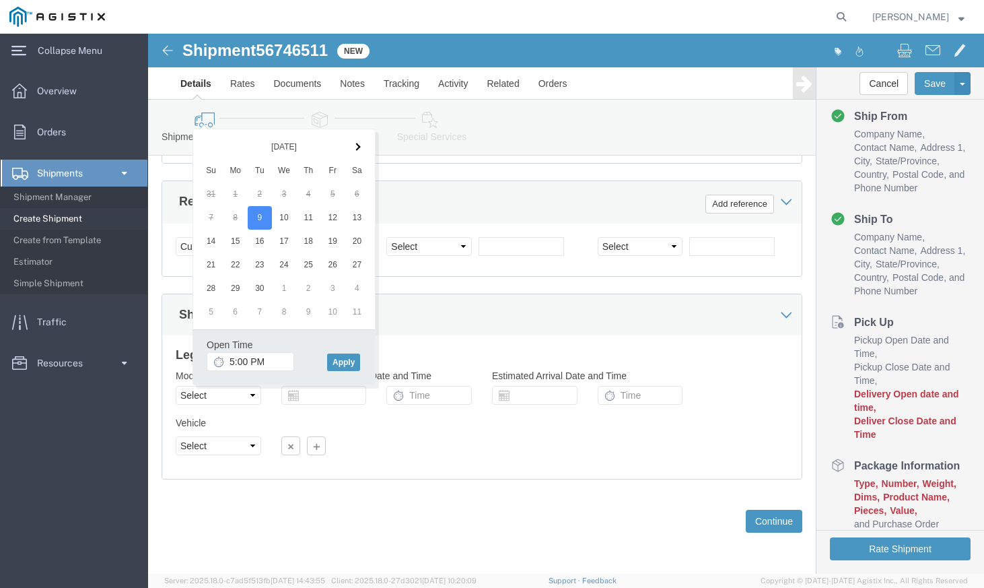
click div "Shipping Mode (Optional) Leg 1 Mode Select Air Less than Truckload Multi-Leg Oc…"
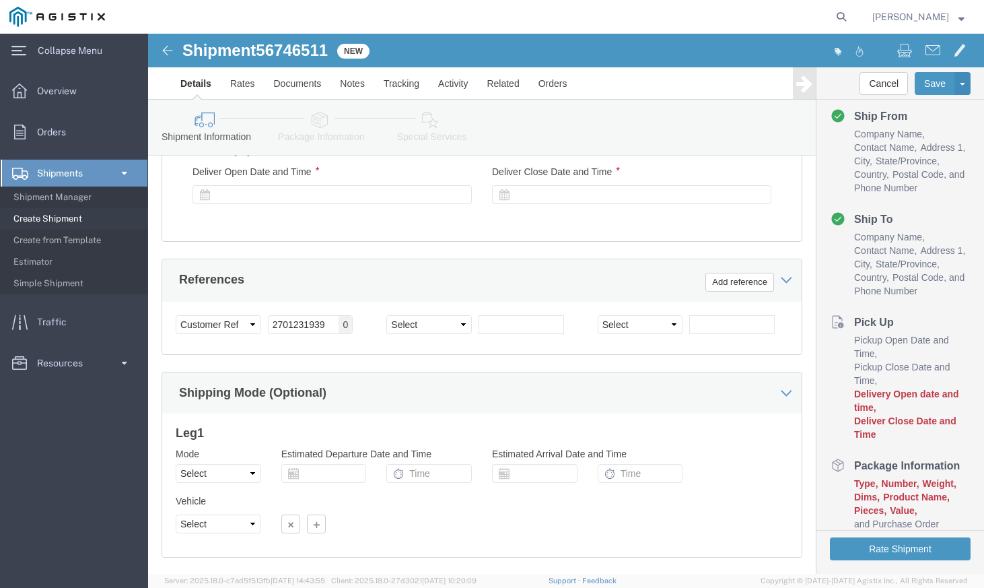
scroll to position [633, 0]
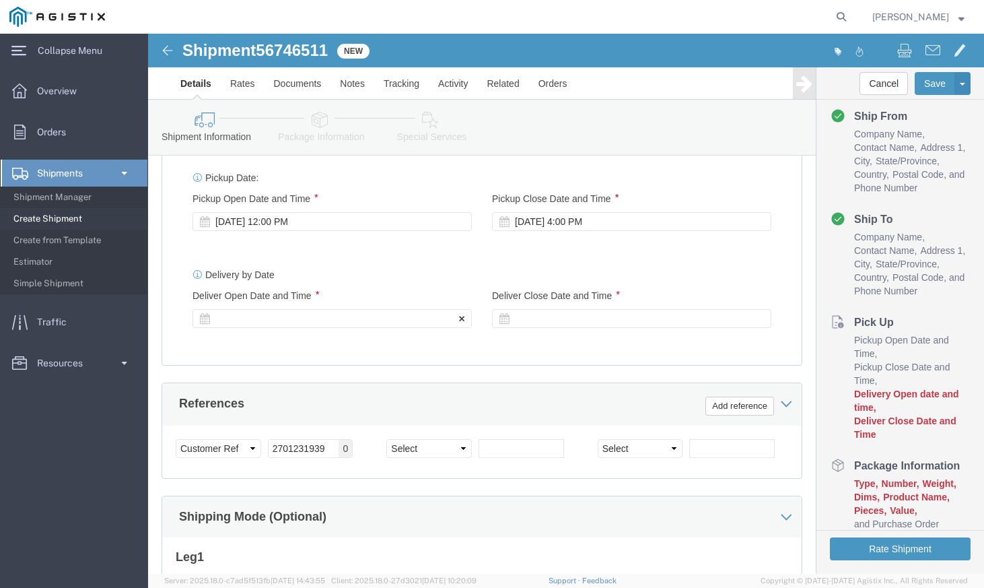
click div
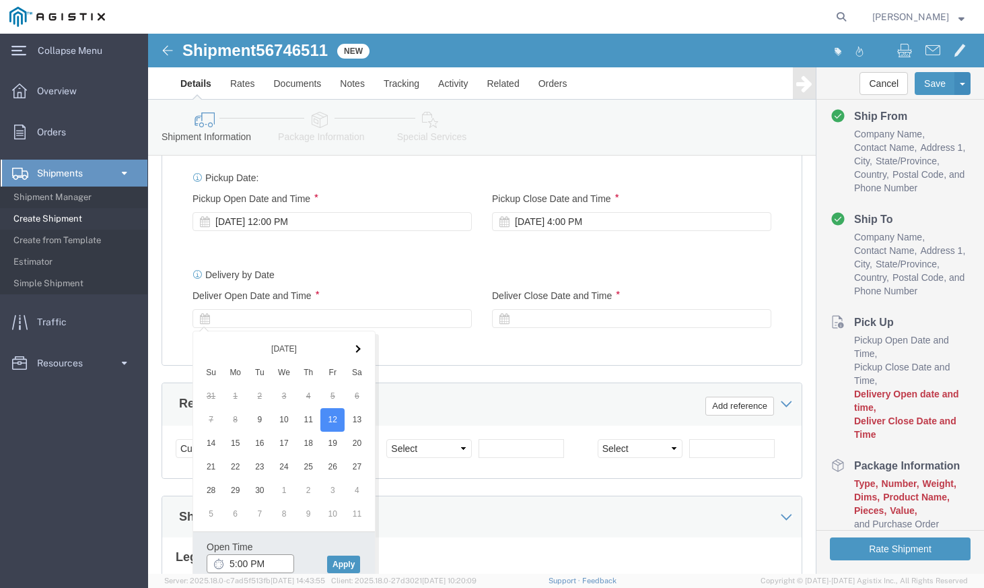
click input "5:00 PM"
click input "8:00 PM"
type input "8:00 AM"
click button "Apply"
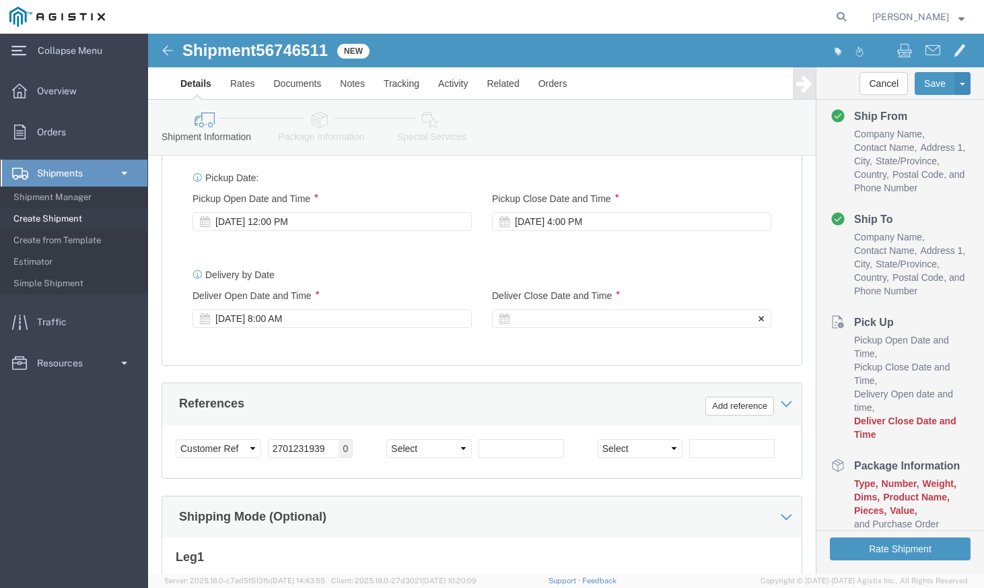
click div
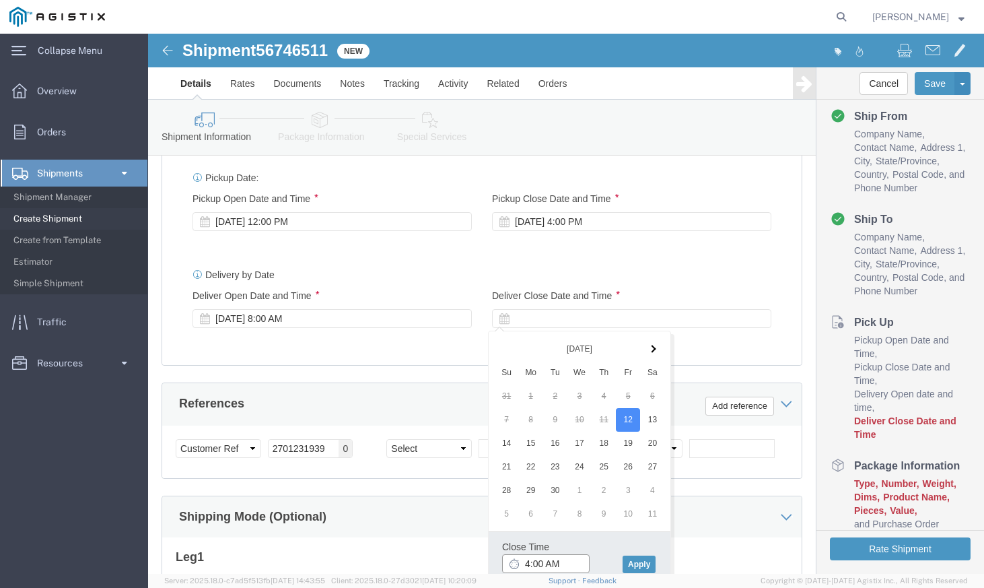
click input "4:00 AM"
type input "4:00 PM"
click button "Apply"
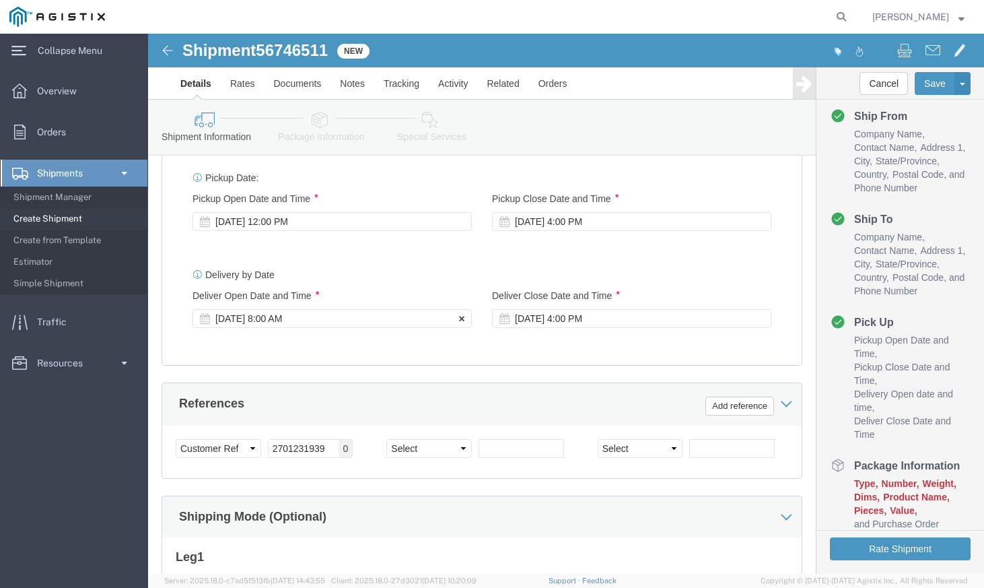
click div "[DATE] 8:00 AM"
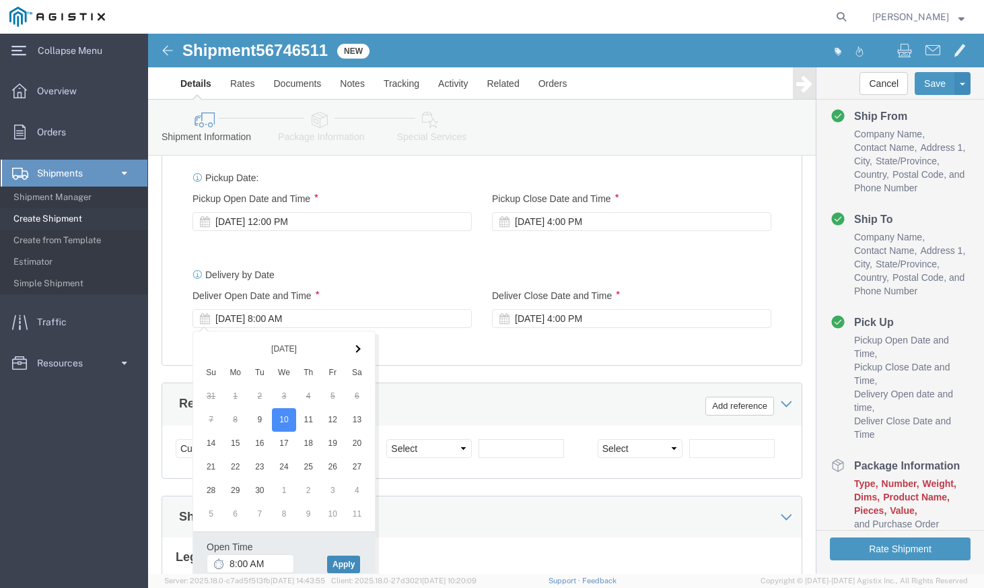
click button "Apply"
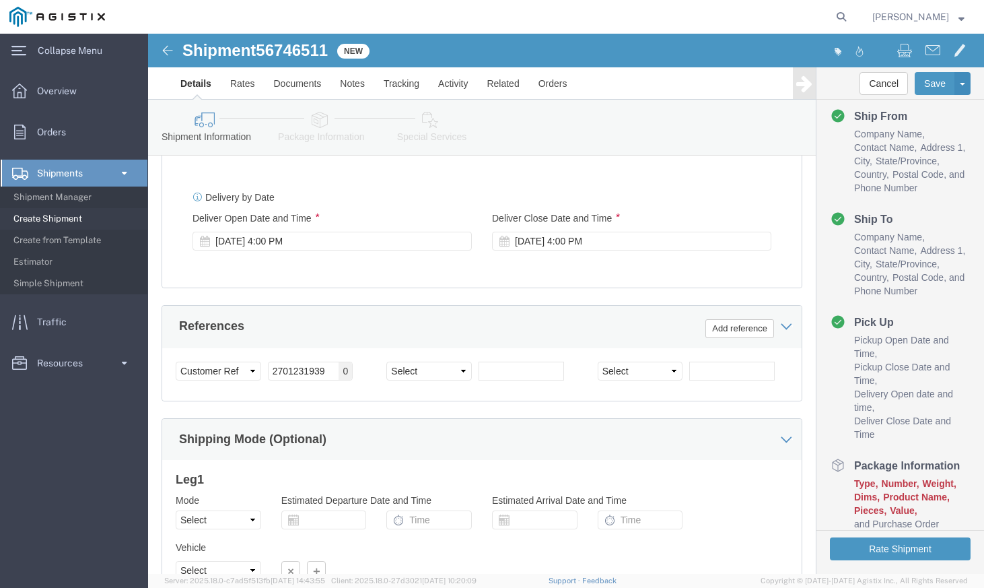
scroll to position [835, 0]
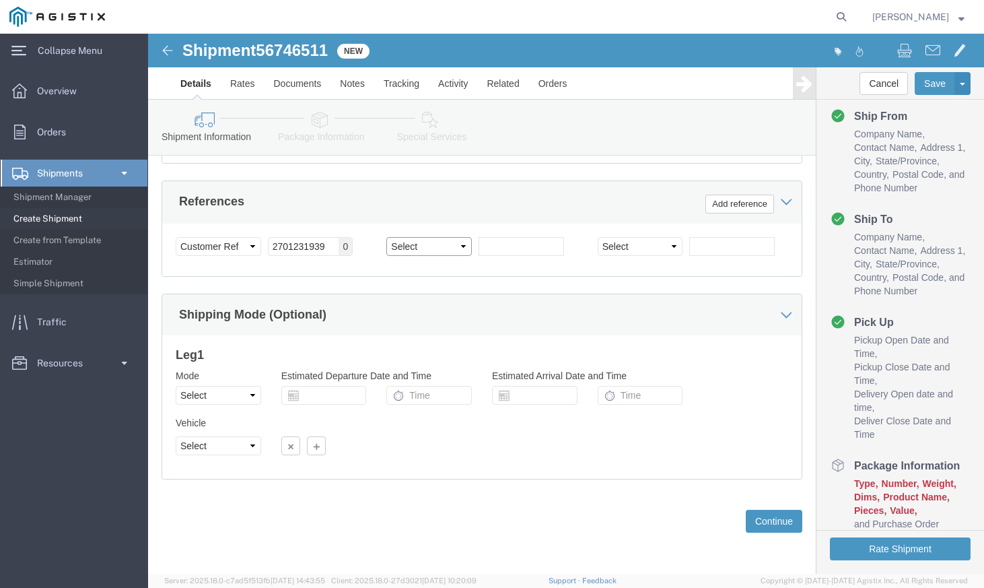
click select "Select Account Type Activity ID Airline Appointment Number ASN Batch Request # …"
click button "Continue"
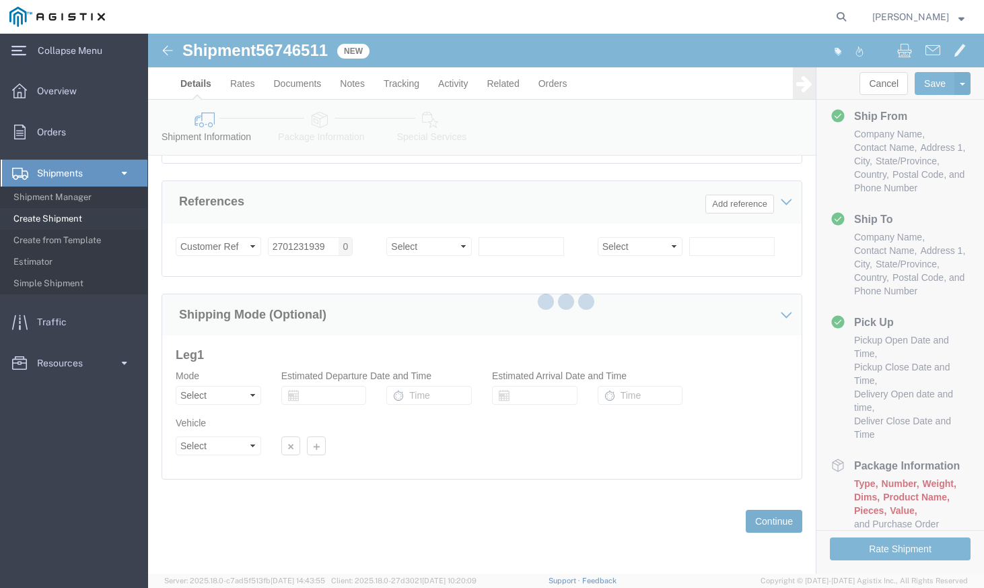
scroll to position [0, 0]
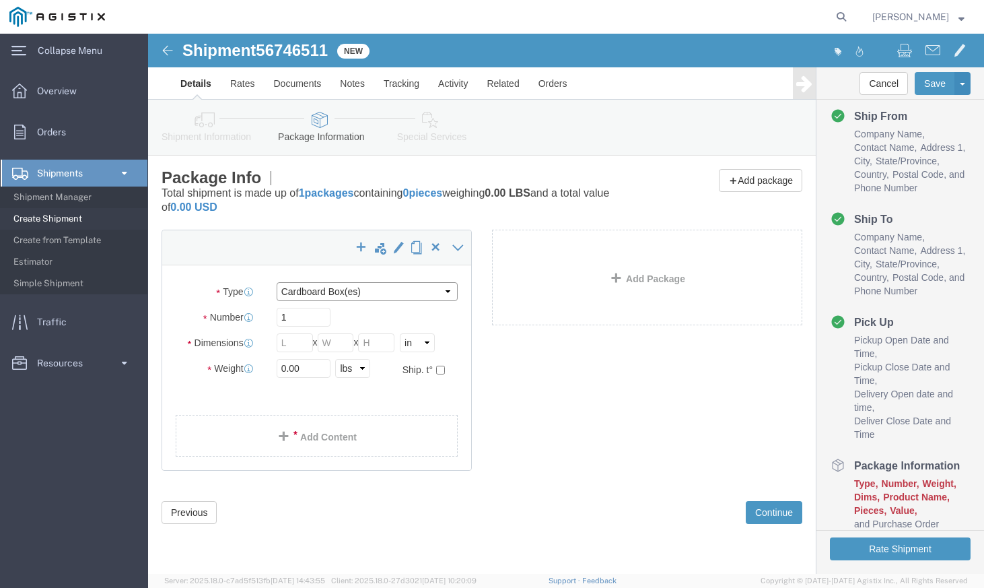
click select "Select Bulk Bundle(s) Cardboard Box(es) Carton(s) Crate(s) Drum(s) (Fiberboard)…"
click input "1"
click input "text"
type input "32"
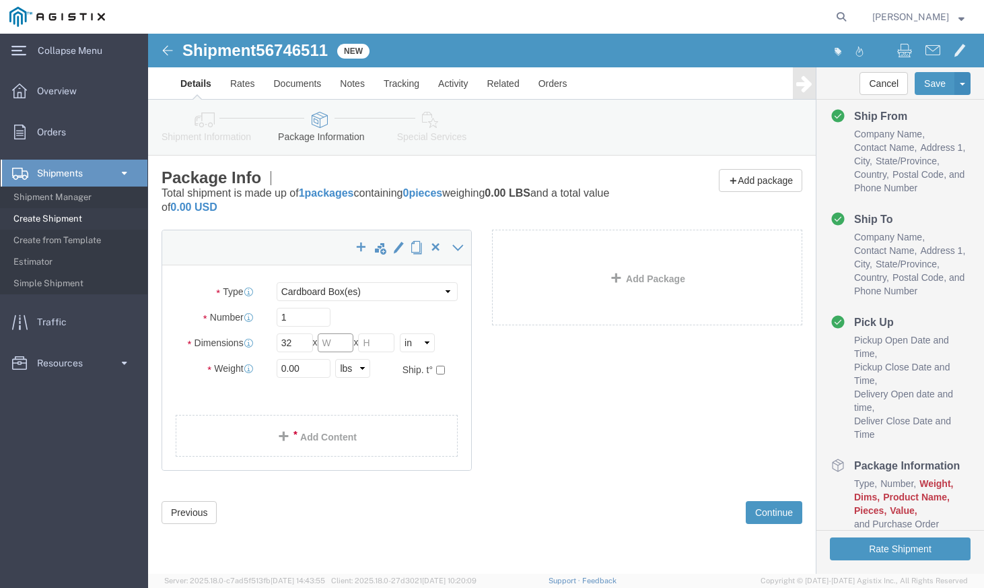
click input "text"
type input "32"
click input "text"
type input "38"
drag, startPoint x: 158, startPoint y: 337, endPoint x: 90, endPoint y: 326, distance: 68.8
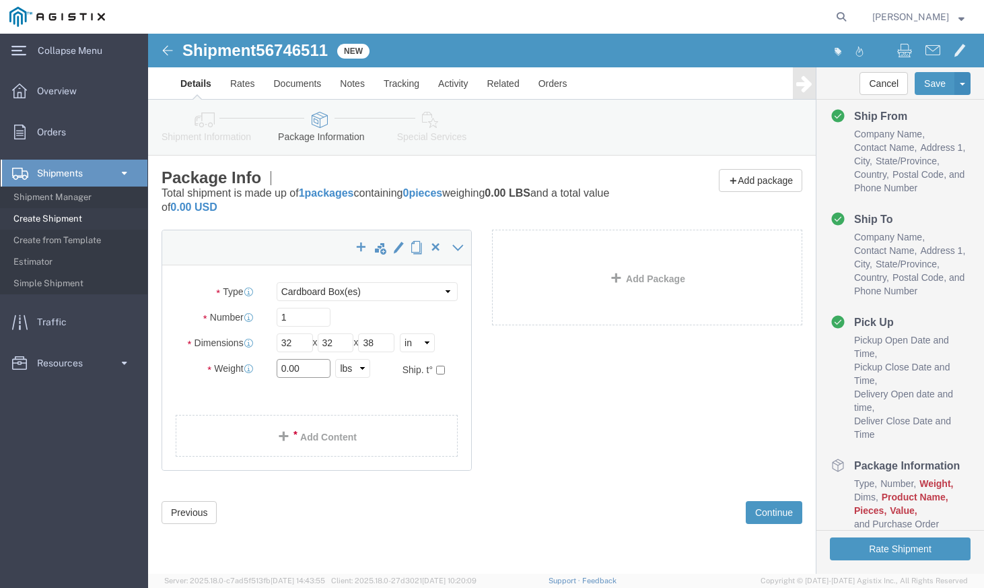
click div "Weight 0.00 Select kgs lbs Ship. t°"
type input "140"
click select "Select Bulk Bundle(s) Cardboard Box(es) Carton(s) Crate(s) Drum(s) (Fiberboard)…"
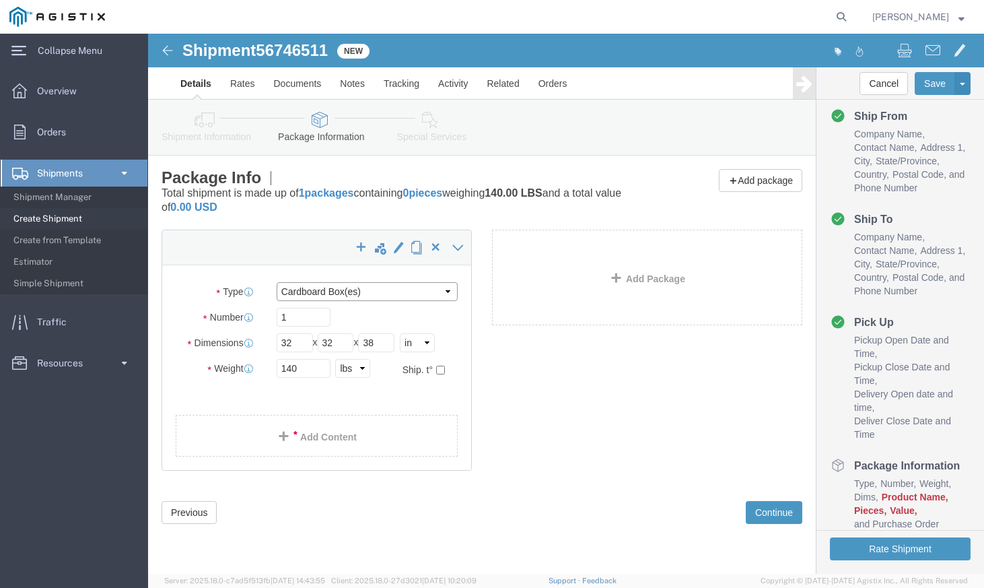
click select "Select Bulk Bundle(s) Cardboard Box(es) Carton(s) Crate(s) Drum(s) (Fiberboard)…"
click div "x Package Type Select Bulk Bundle(s) Cardboard Box(es) Carton(s) Crate(s) Drum(…"
click link "Add Content"
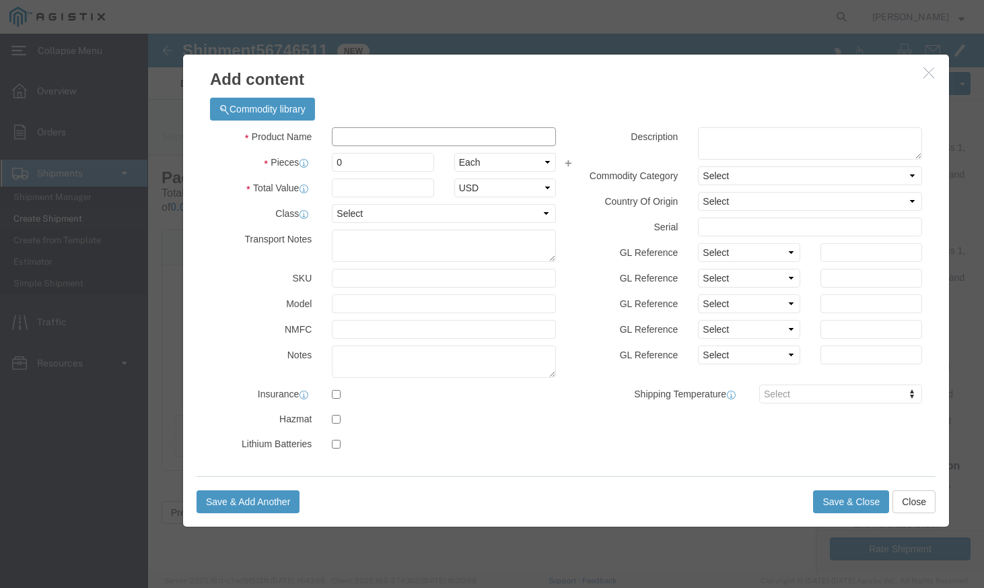
click input "text"
type input "ELECTRONIC TEST EQUIPMENT"
click input "0"
drag, startPoint x: 201, startPoint y: 124, endPoint x: 177, endPoint y: 120, distance: 23.8
click div "0"
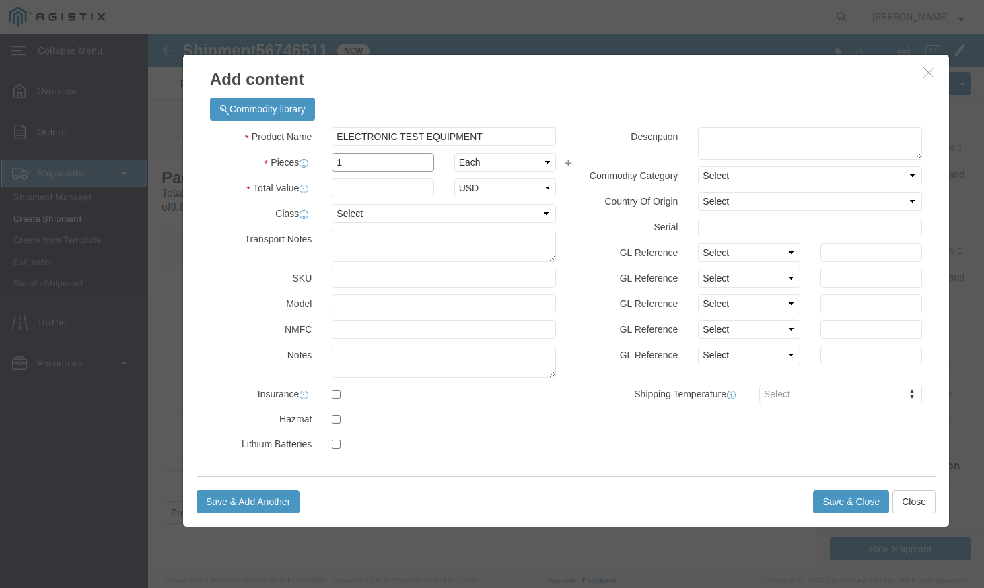
type input "1"
click input "text"
type input "25673.75"
click select "Select 50 55 60 65 70 85 92.5 100 125 175 250 300 400"
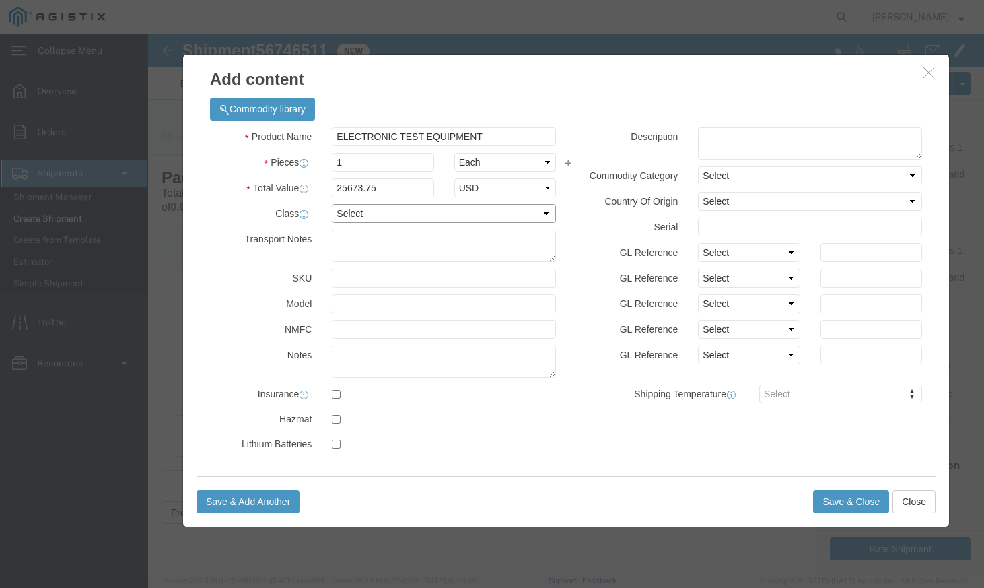
select select "92.5"
click select "Select 50 55 60 65 70 85 92.5 100 125 175 250 300 400"
click textarea
click input "text"
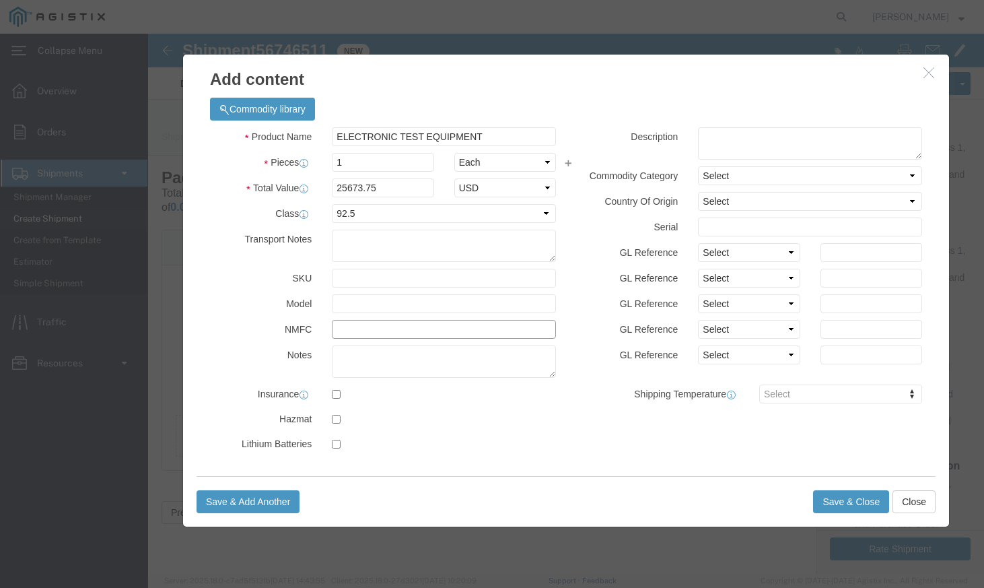
click input "text"
click textarea
click select "Select"
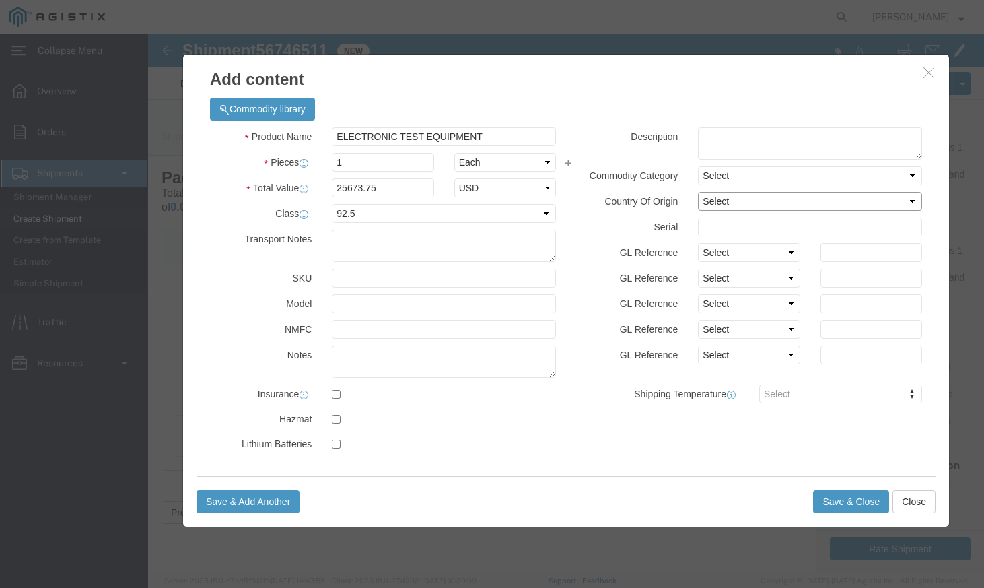
click select "Select [GEOGRAPHIC_DATA] [GEOGRAPHIC_DATA] [GEOGRAPHIC_DATA] [GEOGRAPHIC_DATA] …"
click input "text"
click button "Save & Close"
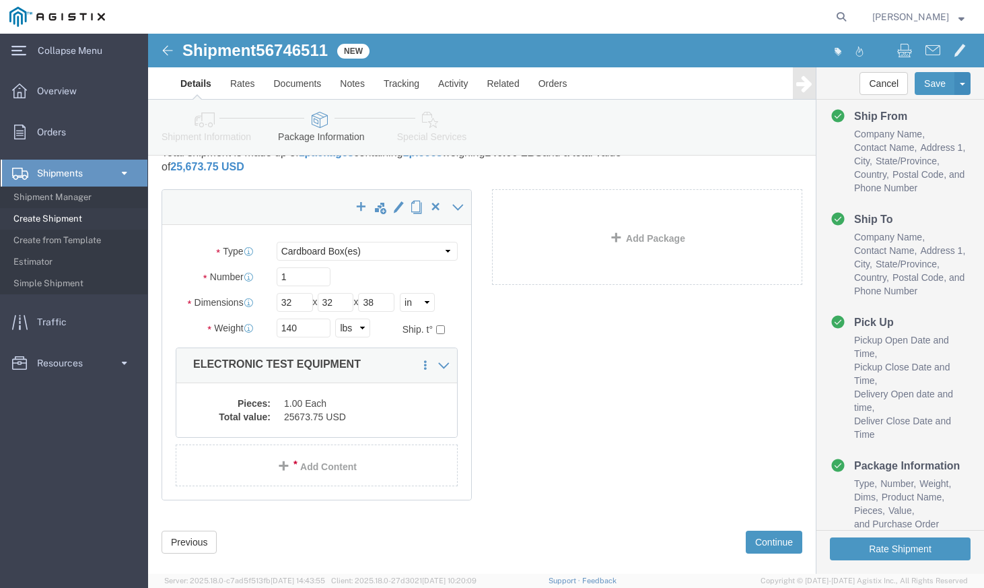
scroll to position [61, 0]
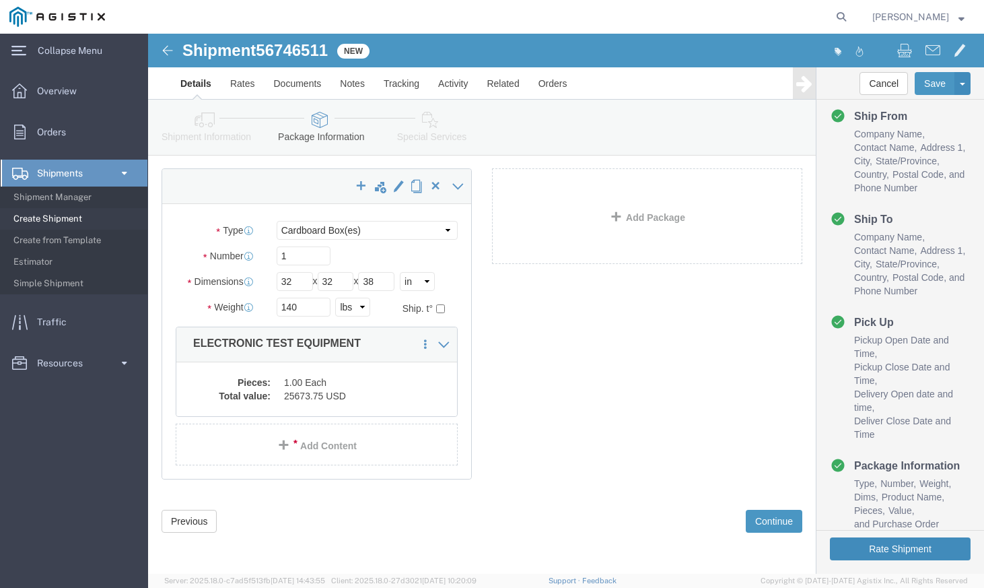
click button "Rate Shipment"
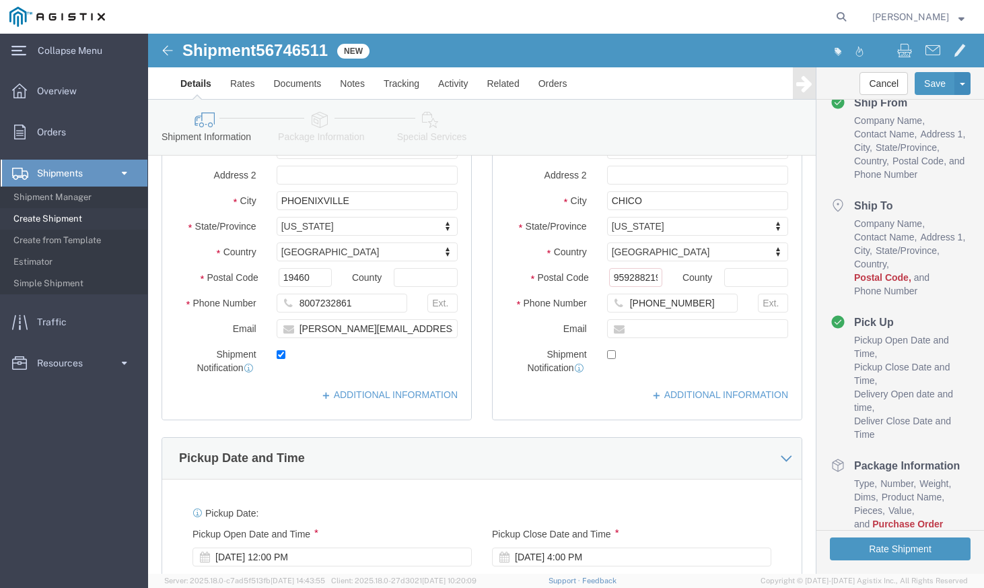
scroll to position [419, 0]
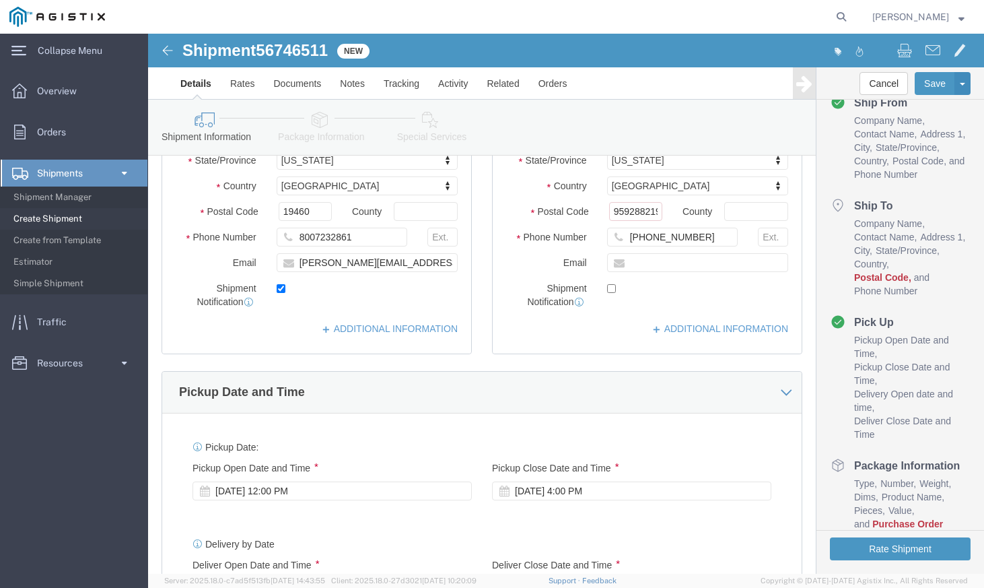
click span "Purchase Order"
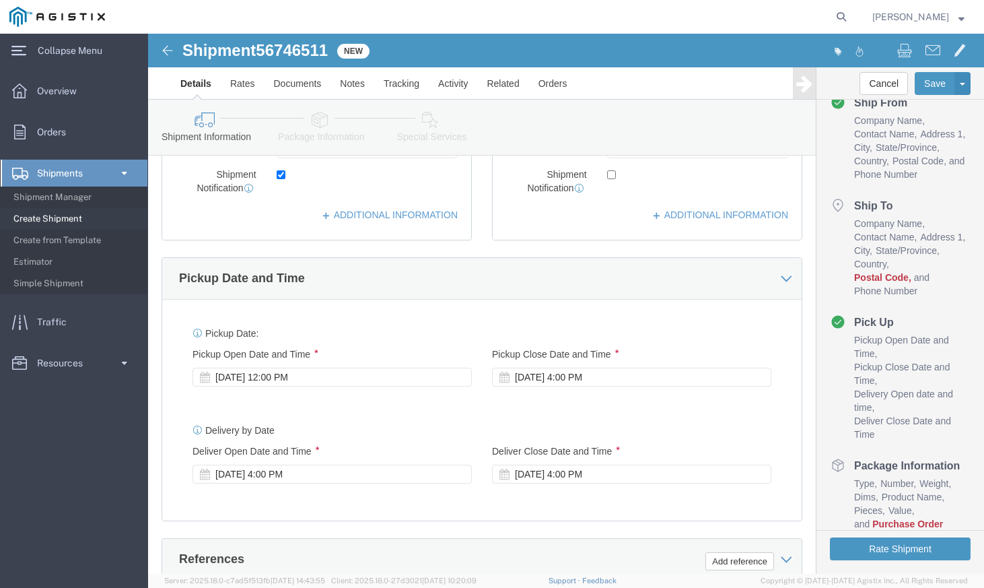
scroll to position [553, 0]
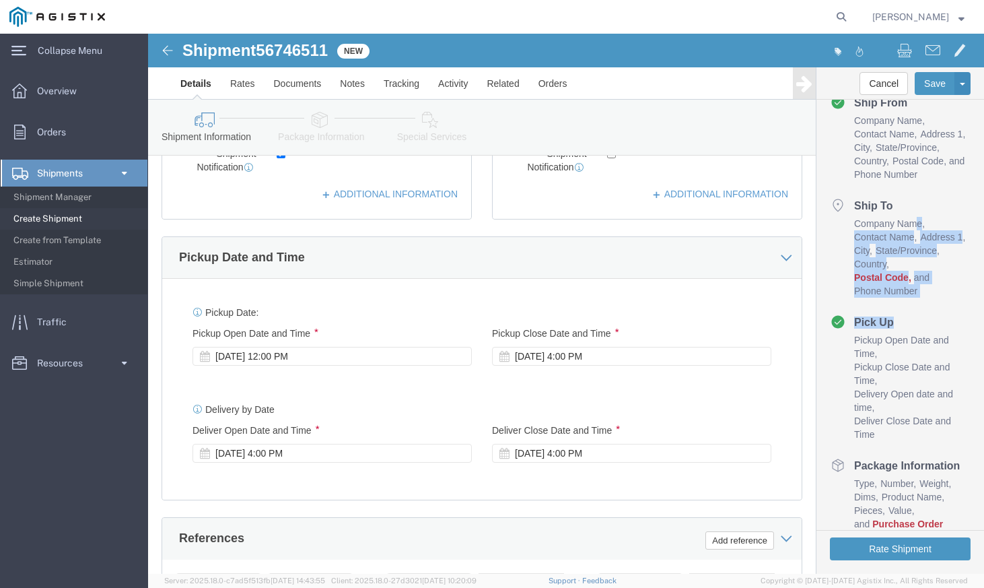
drag, startPoint x: 818, startPoint y: 285, endPoint x: 818, endPoint y: 261, distance: 23.6
click div "Shipment Checklist Ship From Company Name Contact Name Address 1 City State/Pro…"
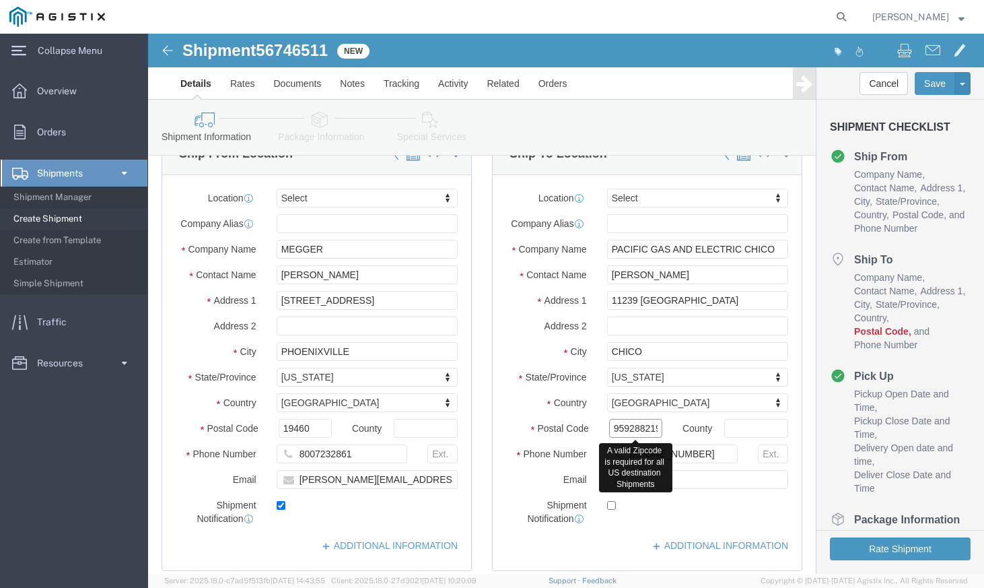
scroll to position [0, 4]
drag, startPoint x: 487, startPoint y: 393, endPoint x: 543, endPoint y: 388, distance: 56.8
click div "Postal Code 959288219 County"
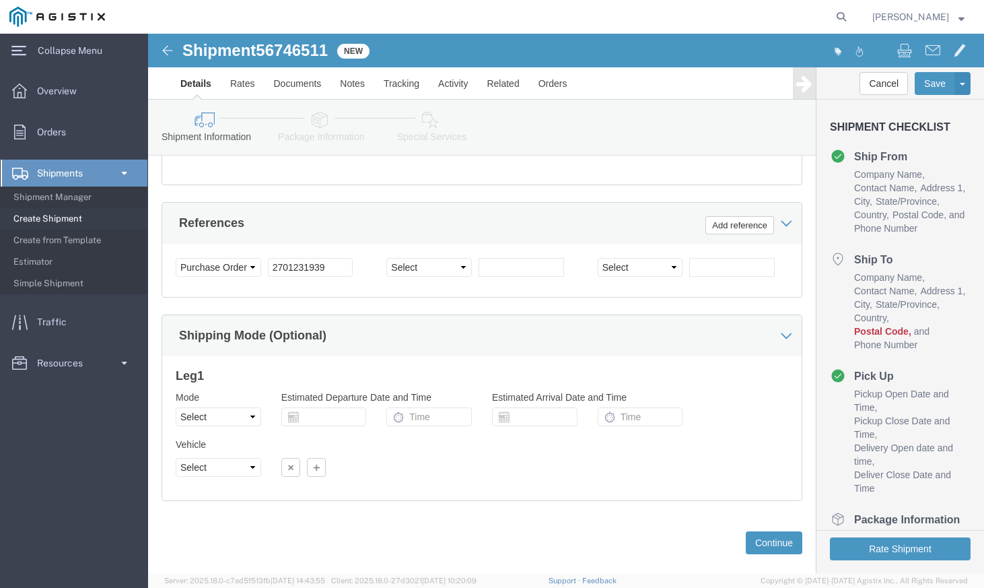
scroll to position [890, 0]
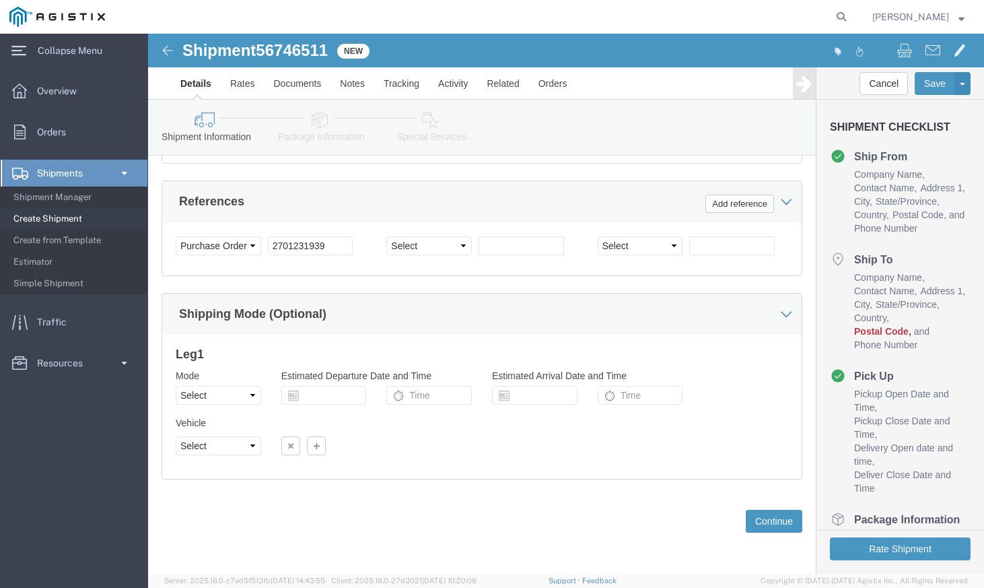
type input "95928"
click div "Please fix the following errors A valid Zipcode is required for all US destinat…"
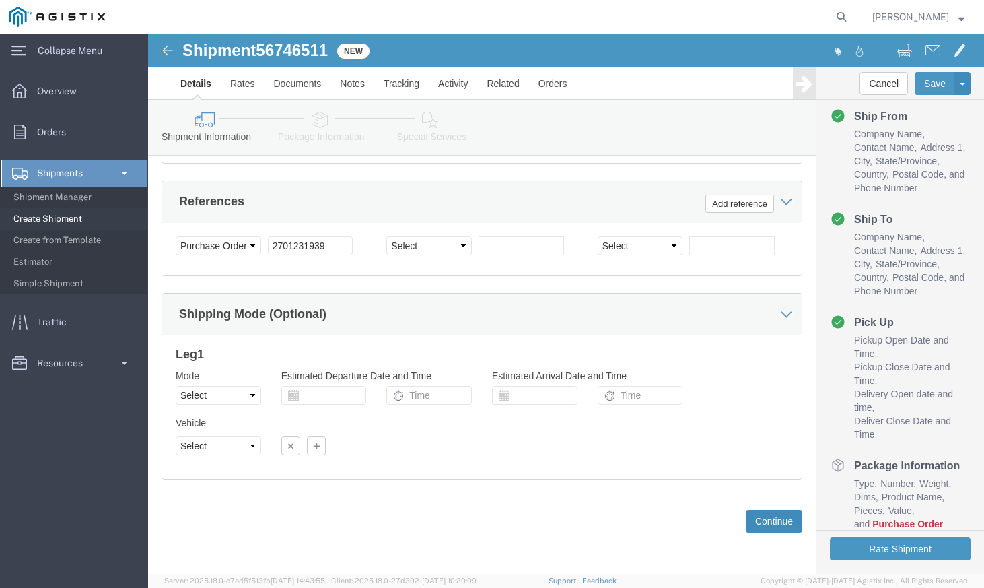
click button "Continue"
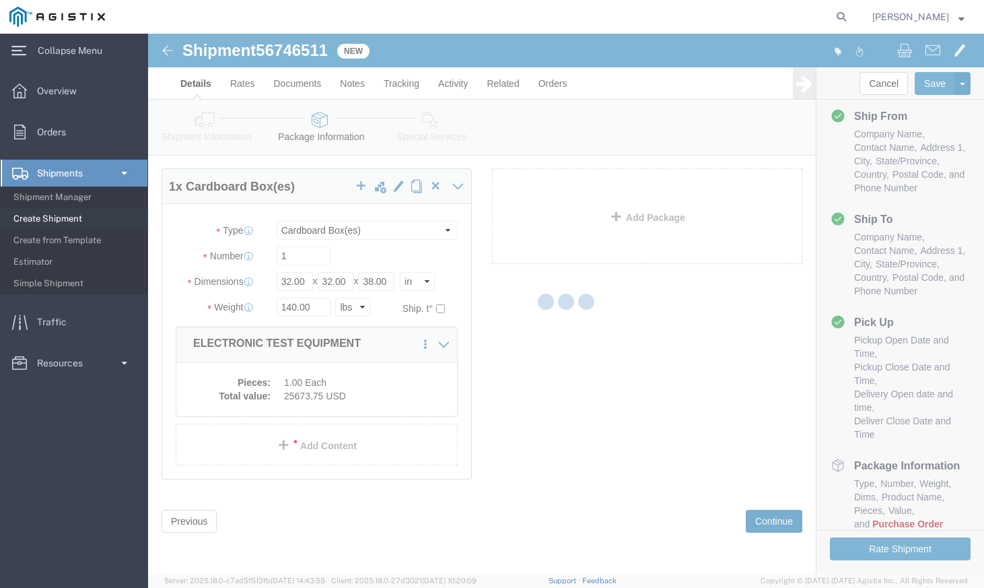
scroll to position [39, 0]
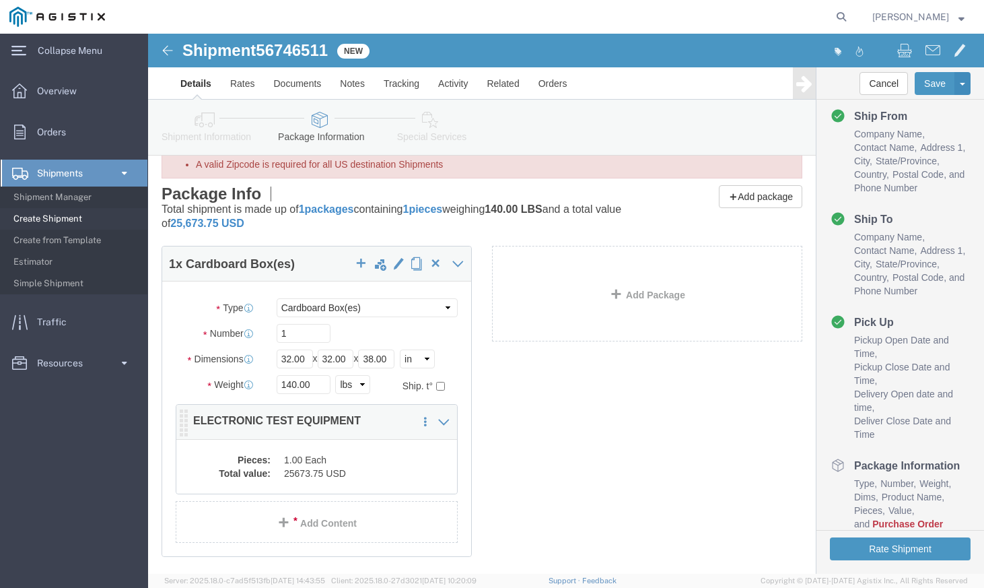
click dd "1.00 Each"
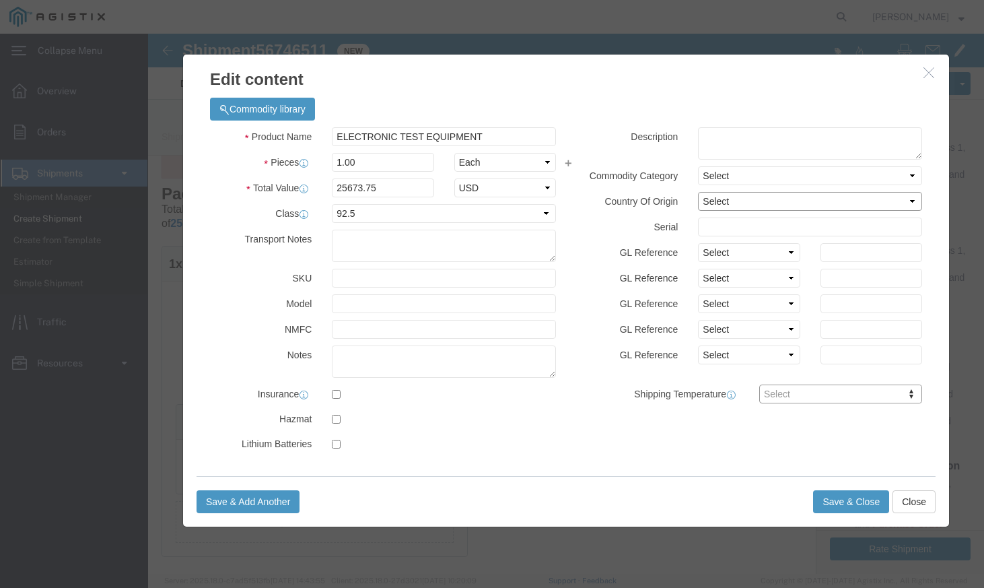
click select "Select [GEOGRAPHIC_DATA] [GEOGRAPHIC_DATA] [GEOGRAPHIC_DATA] [GEOGRAPHIC_DATA] …"
click button "Save & Close"
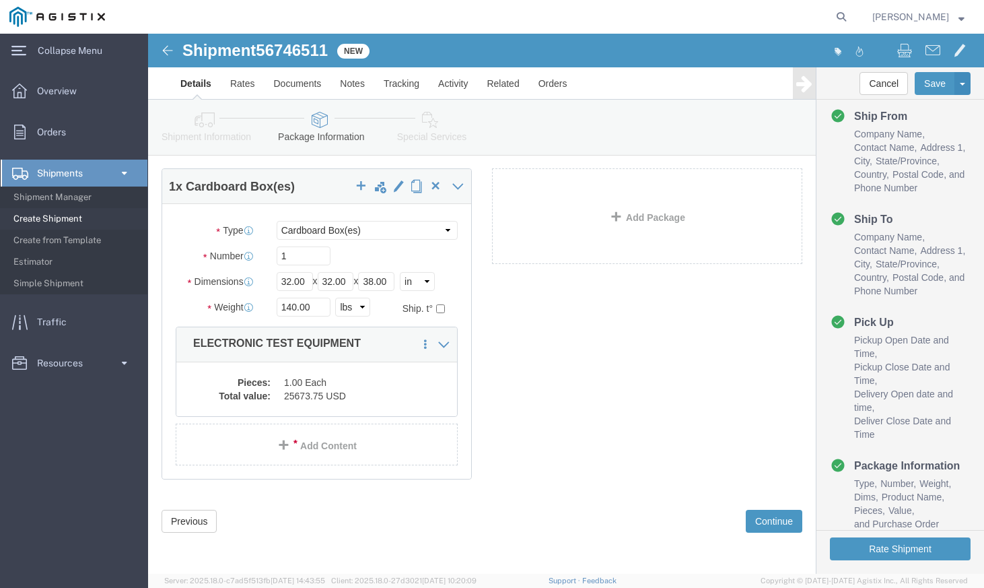
scroll to position [94, 0]
drag, startPoint x: 759, startPoint y: 512, endPoint x: 810, endPoint y: 454, distance: 77.8
click button "Rate Shipment"
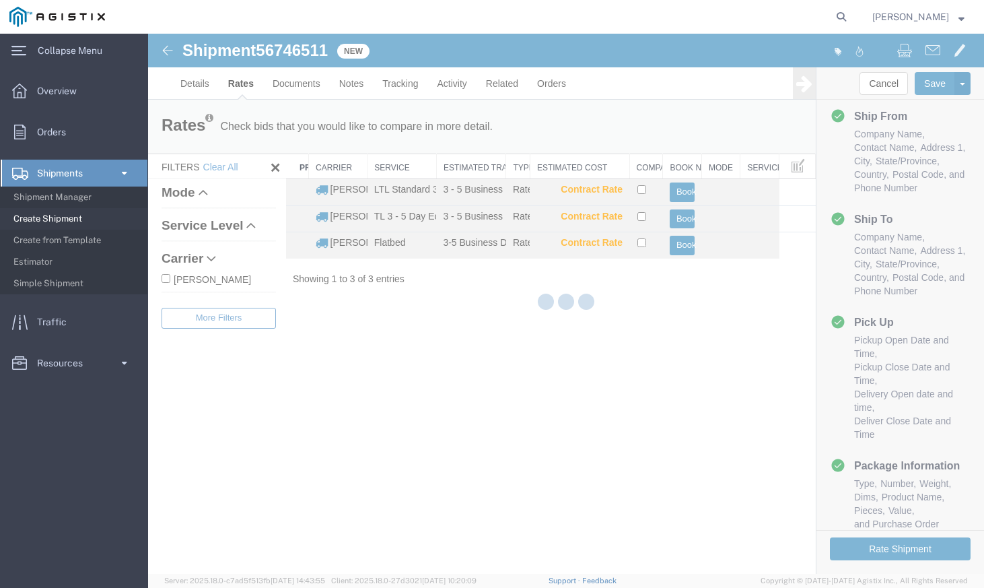
scroll to position [0, 0]
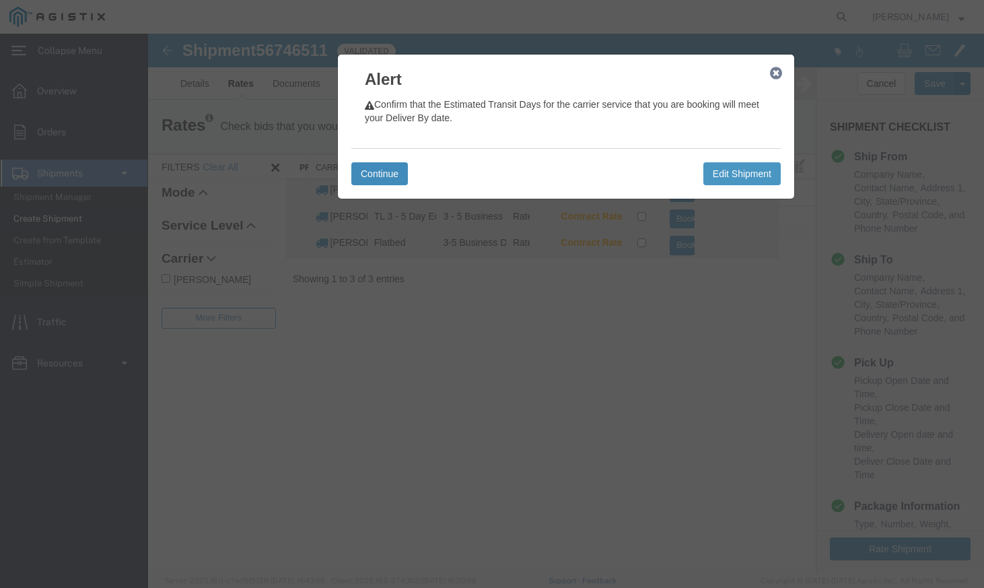
click at [402, 178] on button "Continue" at bounding box center [379, 173] width 57 height 23
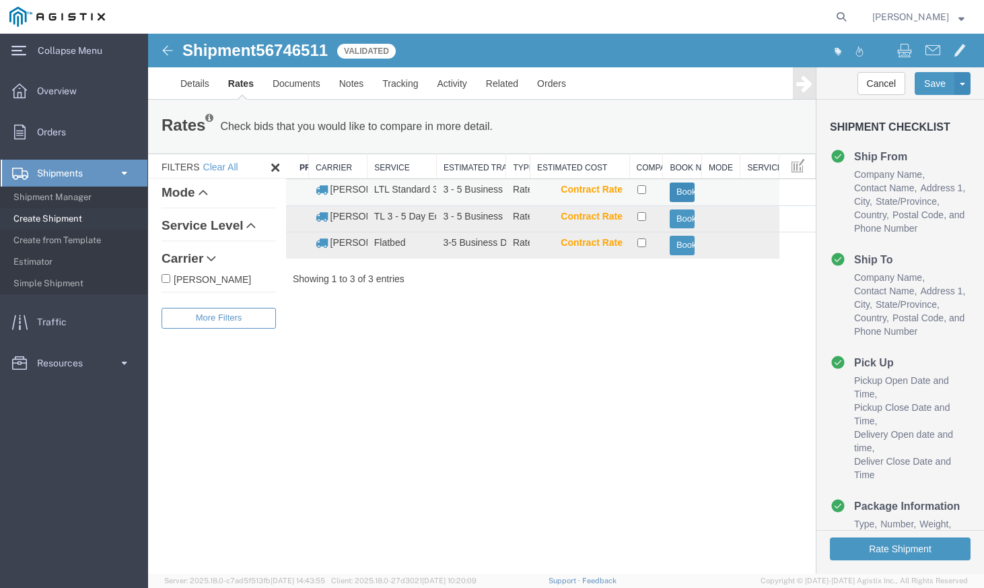
click at [675, 189] on button "Book" at bounding box center [682, 192] width 25 height 20
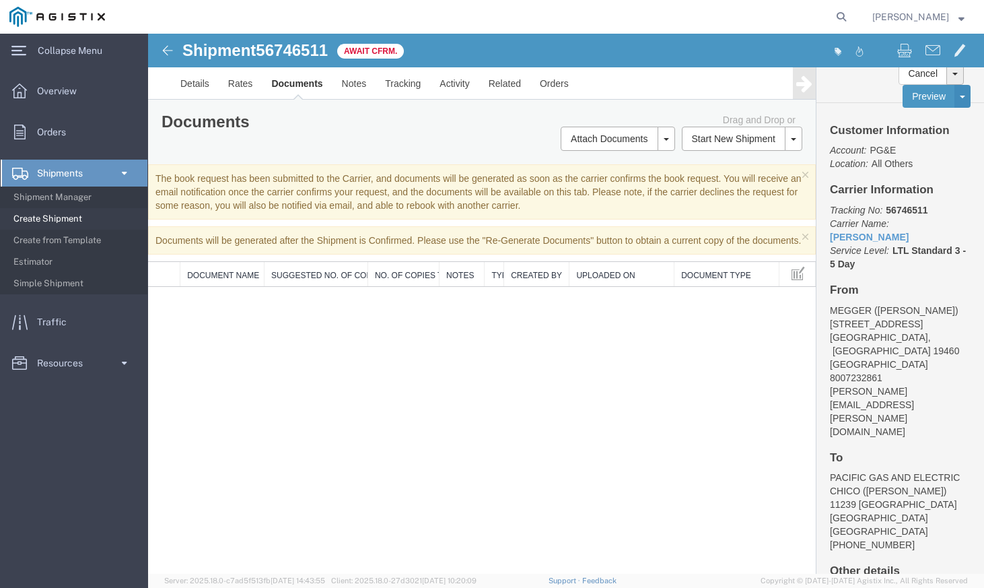
scroll to position [96, 0]
